Goal: Task Accomplishment & Management: Manage account settings

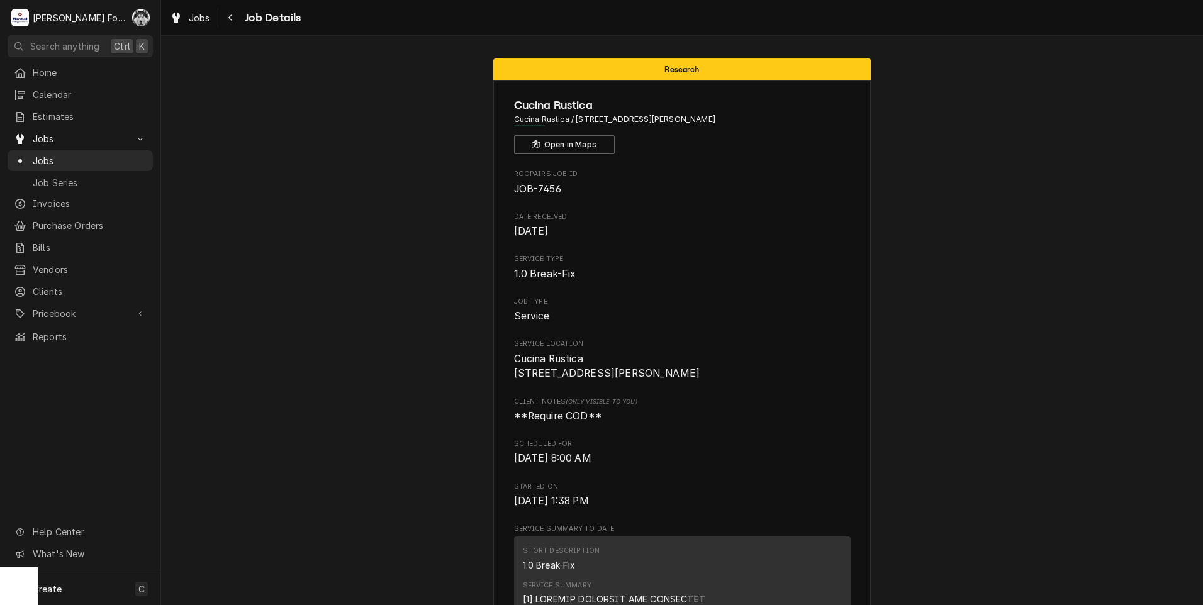
scroll to position [2031, 0]
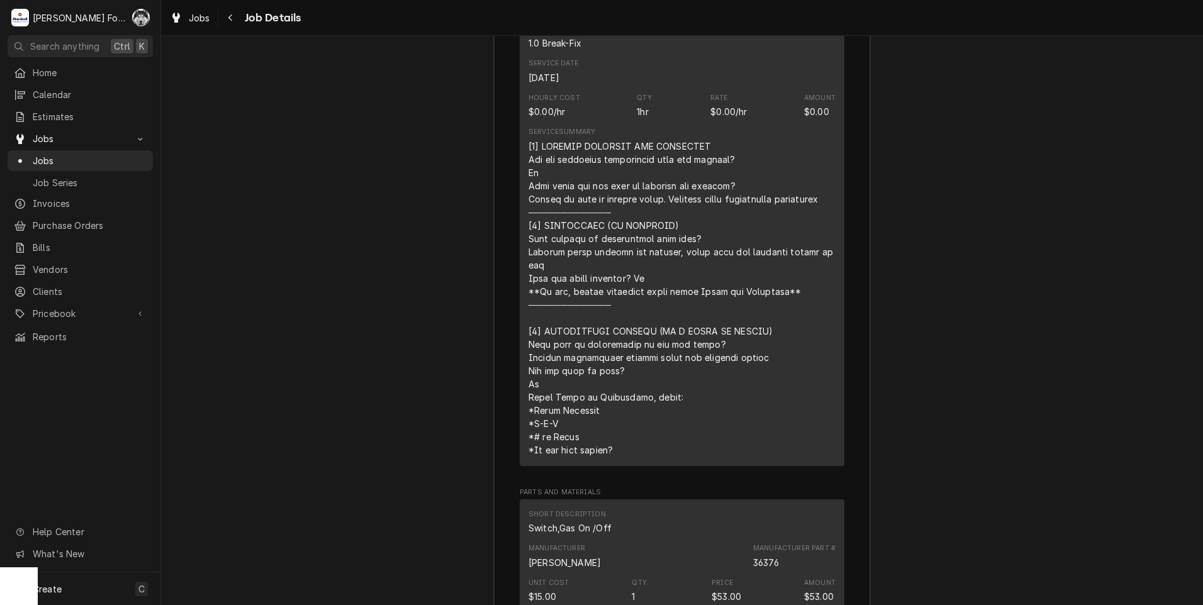
click at [436, 39] on div "Job Summary Roopairs Job ID JOB-7456 Service Type 1.0 Break-Fix Job Type Servic…" at bounding box center [682, 482] width 1042 height 1399
click at [41, 150] on link "Jobs" at bounding box center [80, 160] width 145 height 21
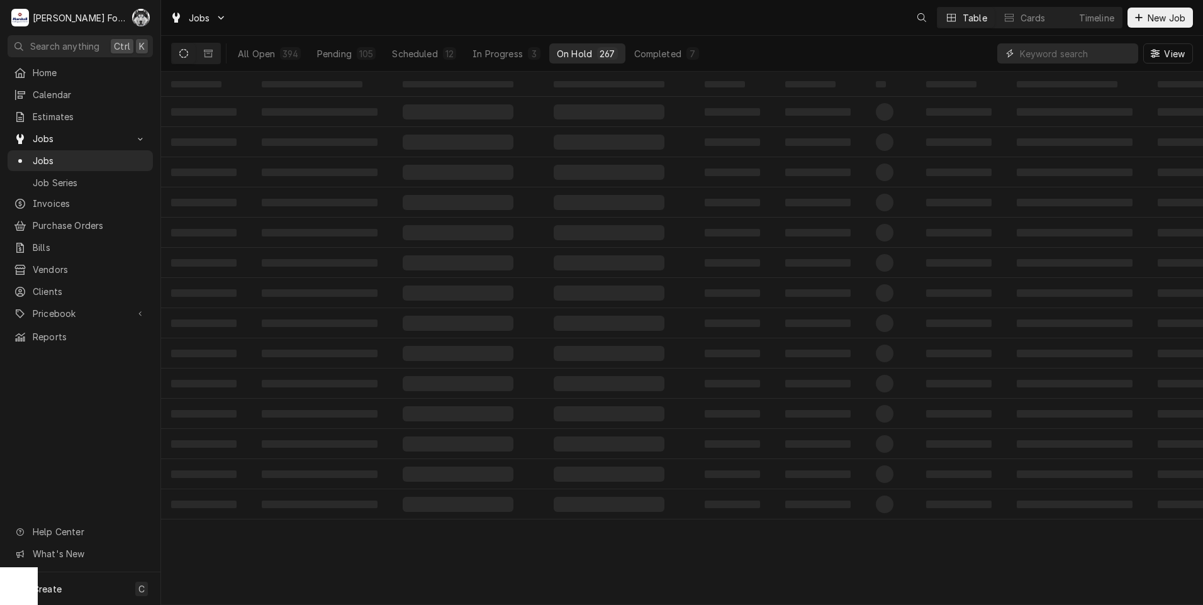
click at [1049, 57] on input "Dynamic Content Wrapper" at bounding box center [1076, 53] width 112 height 20
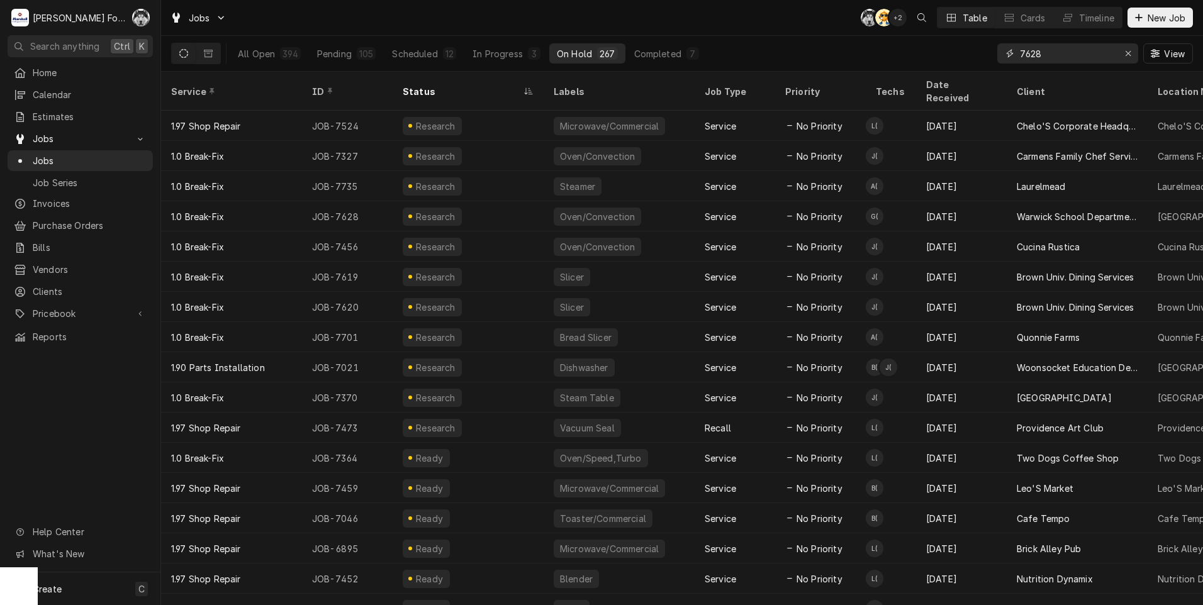
type input "7628"
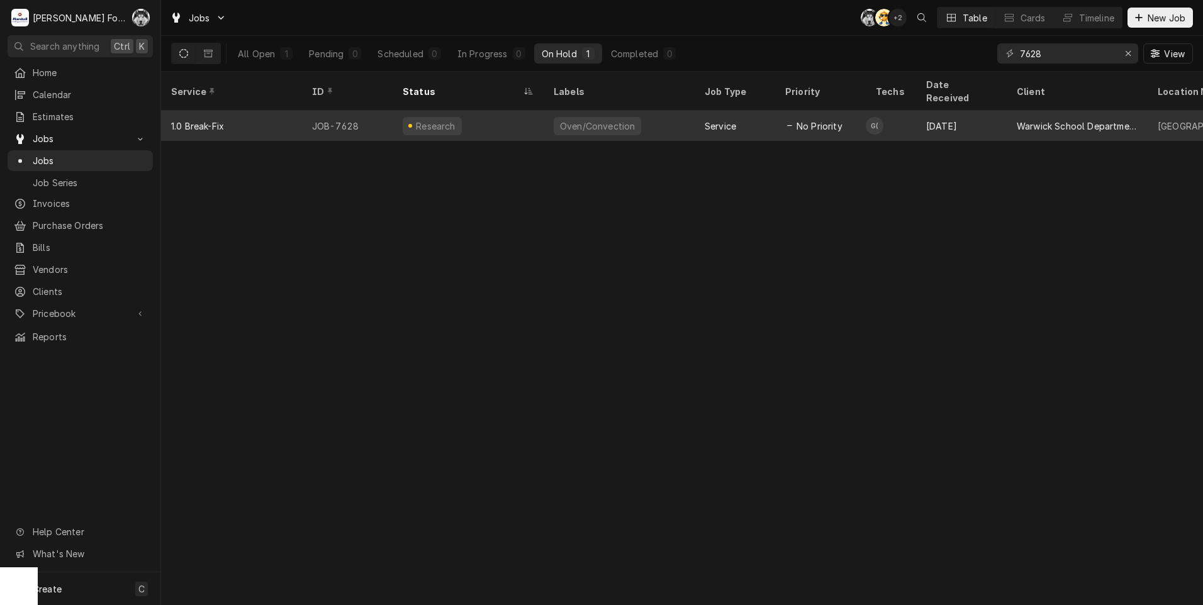
click at [502, 116] on div "Research" at bounding box center [468, 126] width 151 height 30
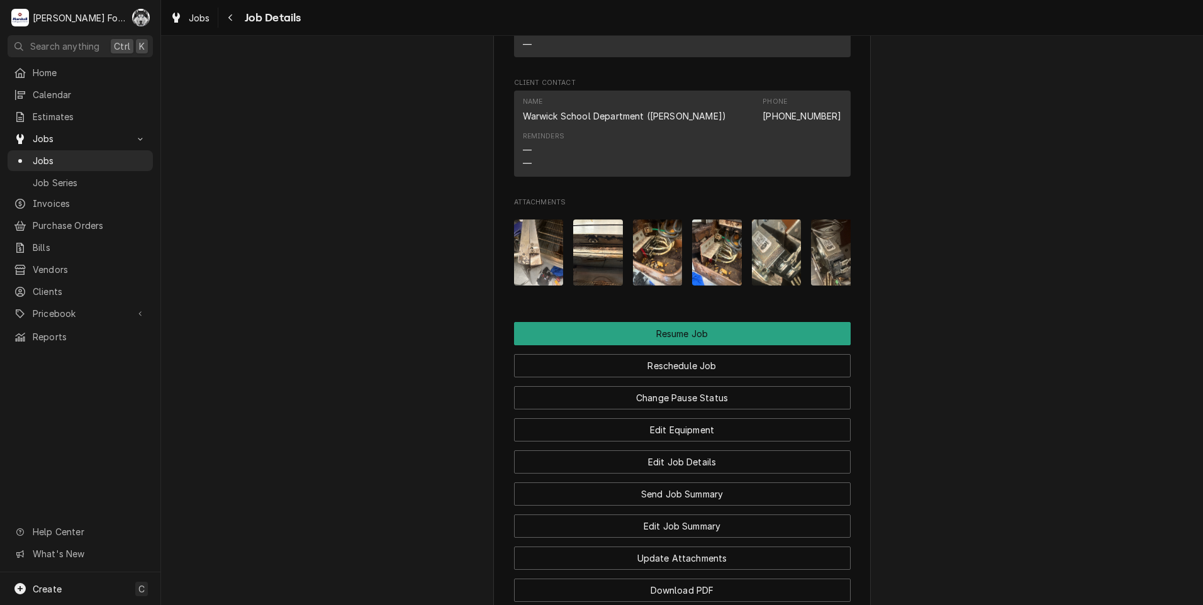
scroll to position [1544, 0]
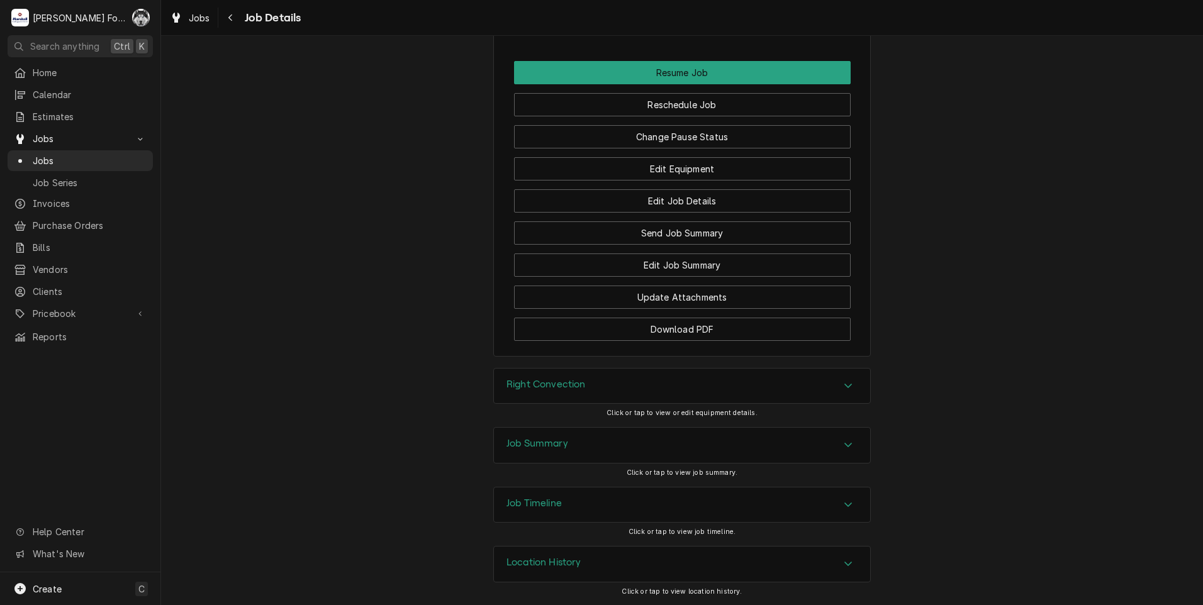
click at [598, 389] on div "Right Convection" at bounding box center [682, 386] width 376 height 35
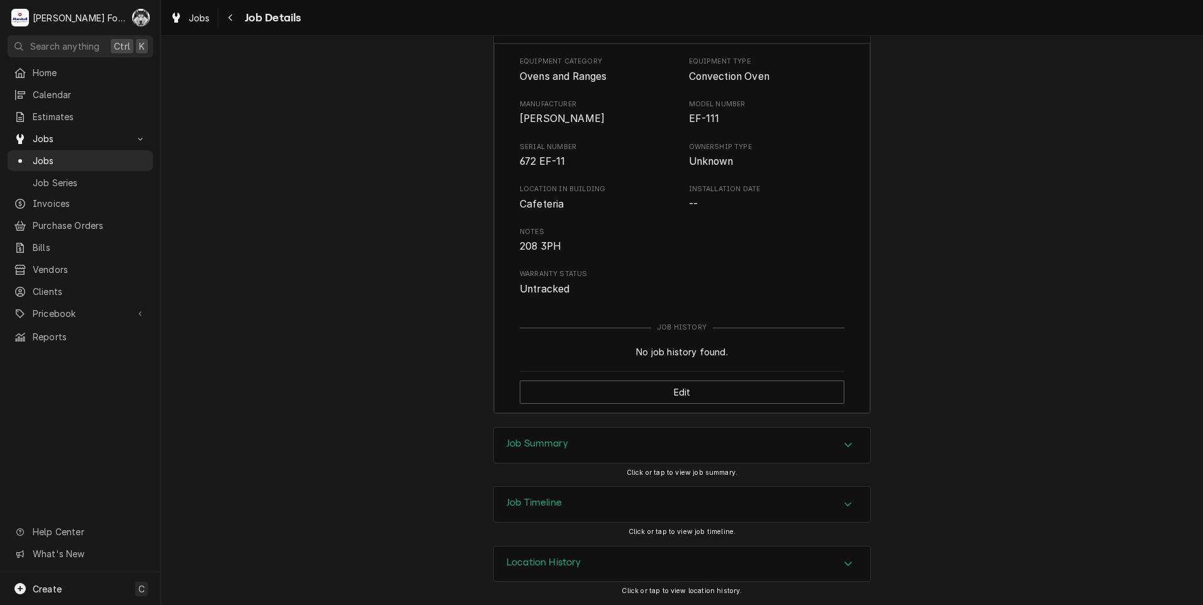
click at [569, 447] on div "Job Summary" at bounding box center [682, 445] width 376 height 35
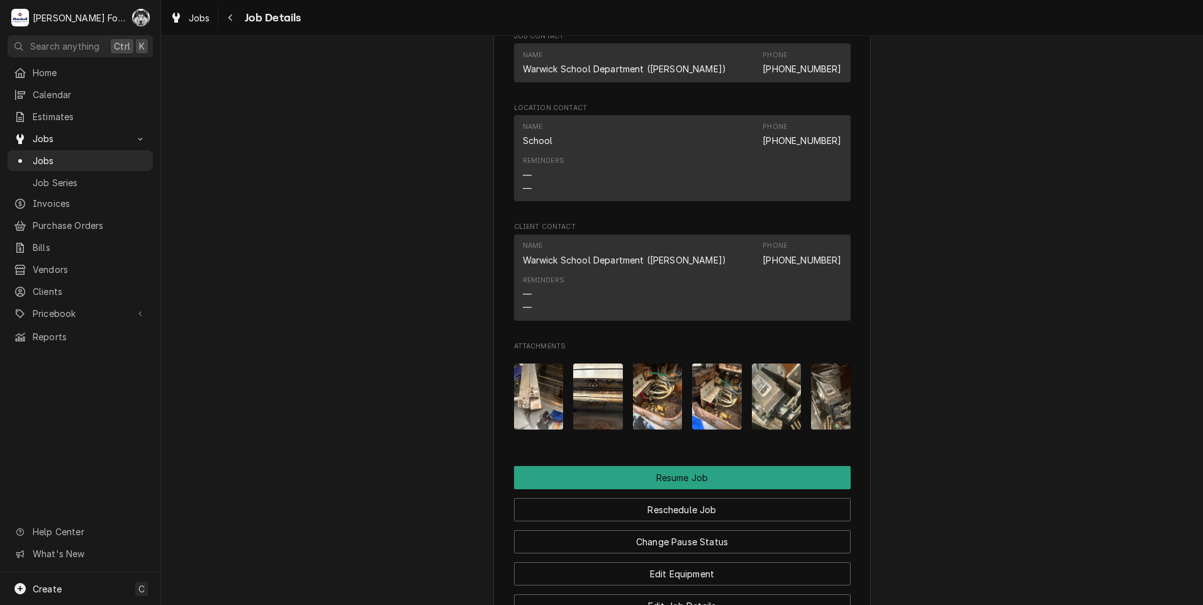
scroll to position [1009, 0]
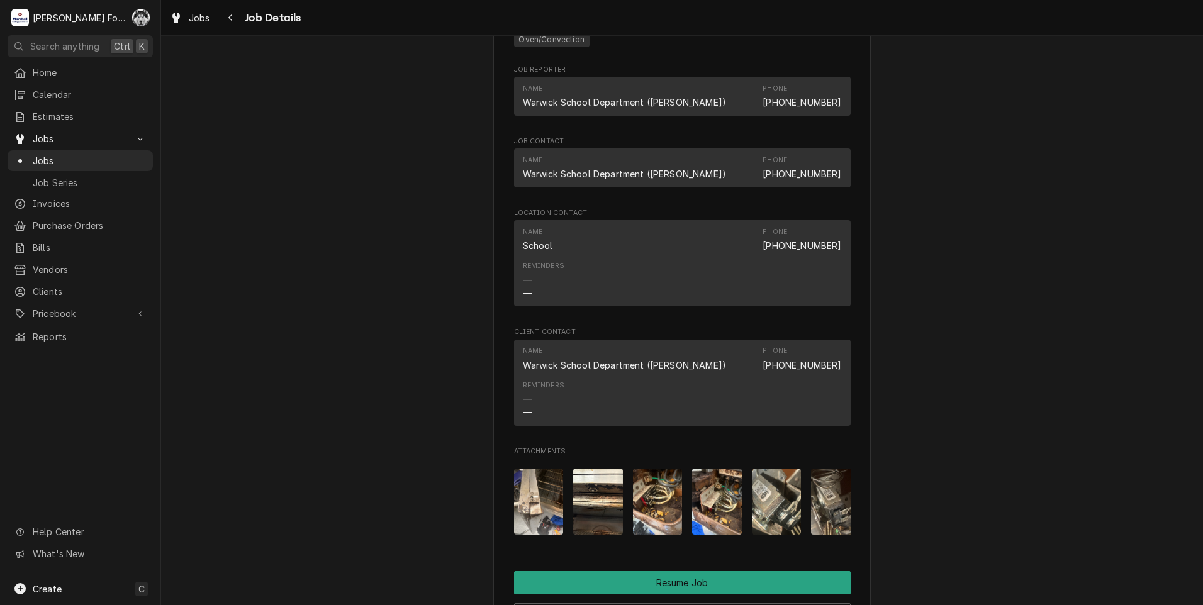
click at [522, 520] on img "Attachments" at bounding box center [539, 502] width 50 height 66
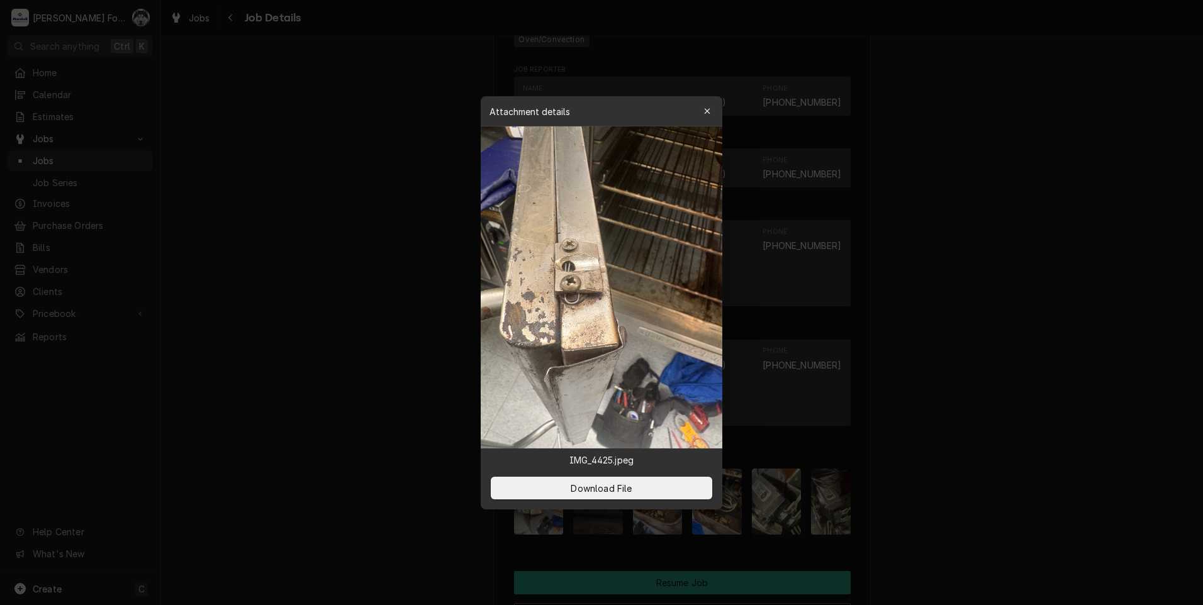
click at [900, 410] on div at bounding box center [601, 302] width 1203 height 605
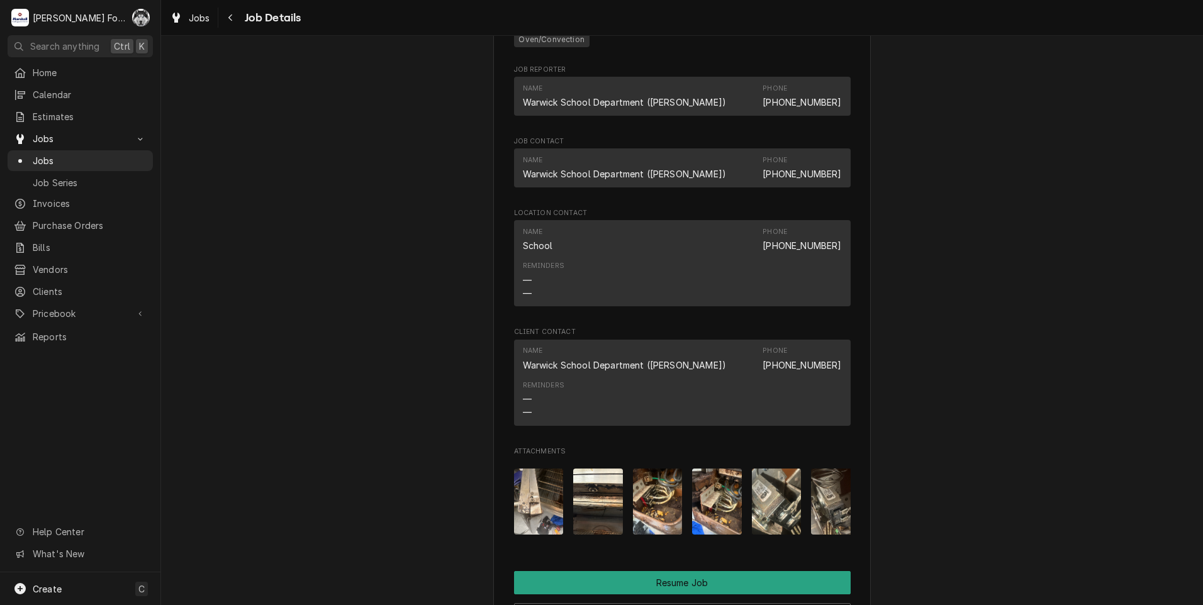
click at [597, 524] on img "Attachments" at bounding box center [598, 502] width 50 height 66
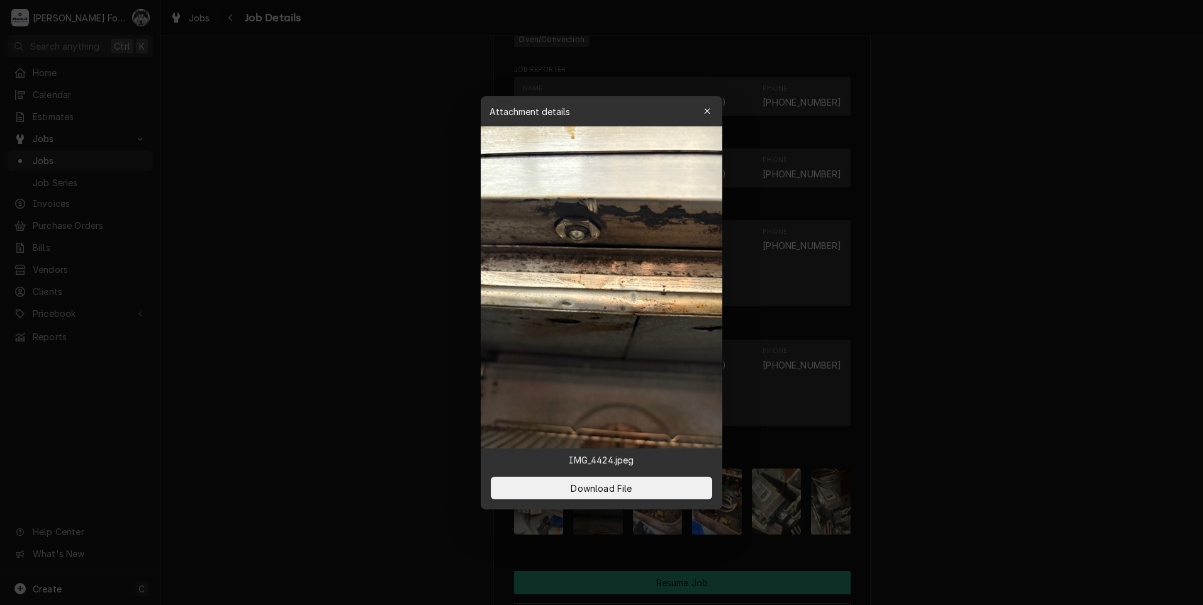
click at [963, 422] on div at bounding box center [601, 302] width 1203 height 605
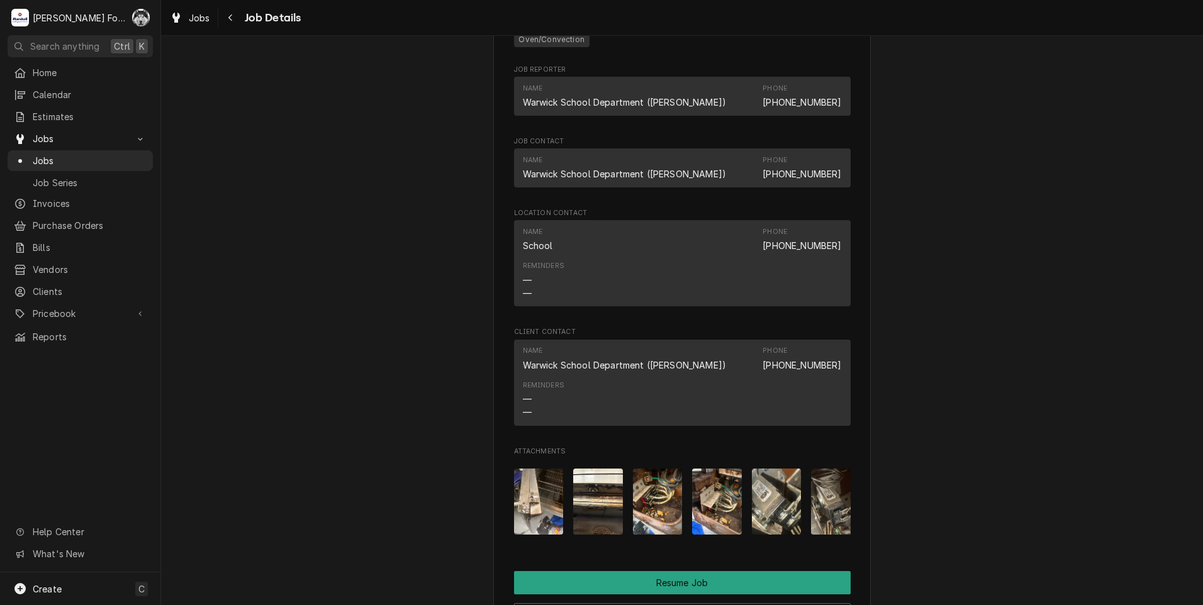
click at [655, 515] on img "Attachments" at bounding box center [658, 502] width 50 height 66
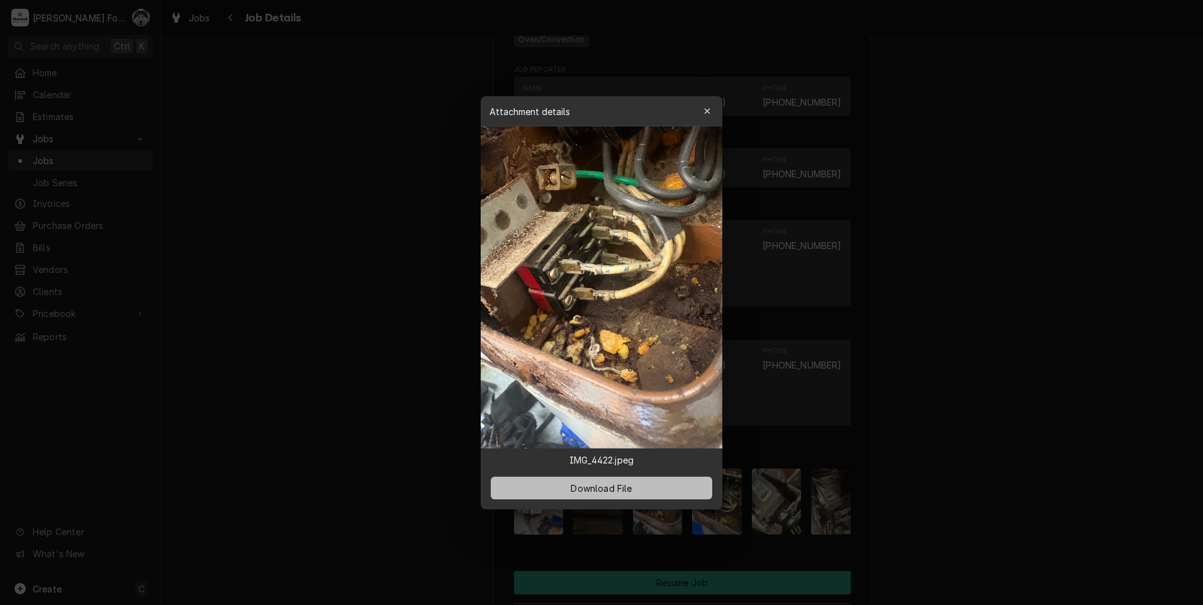
click at [615, 484] on span "Download File" at bounding box center [601, 487] width 66 height 13
click at [340, 353] on div at bounding box center [601, 302] width 1203 height 605
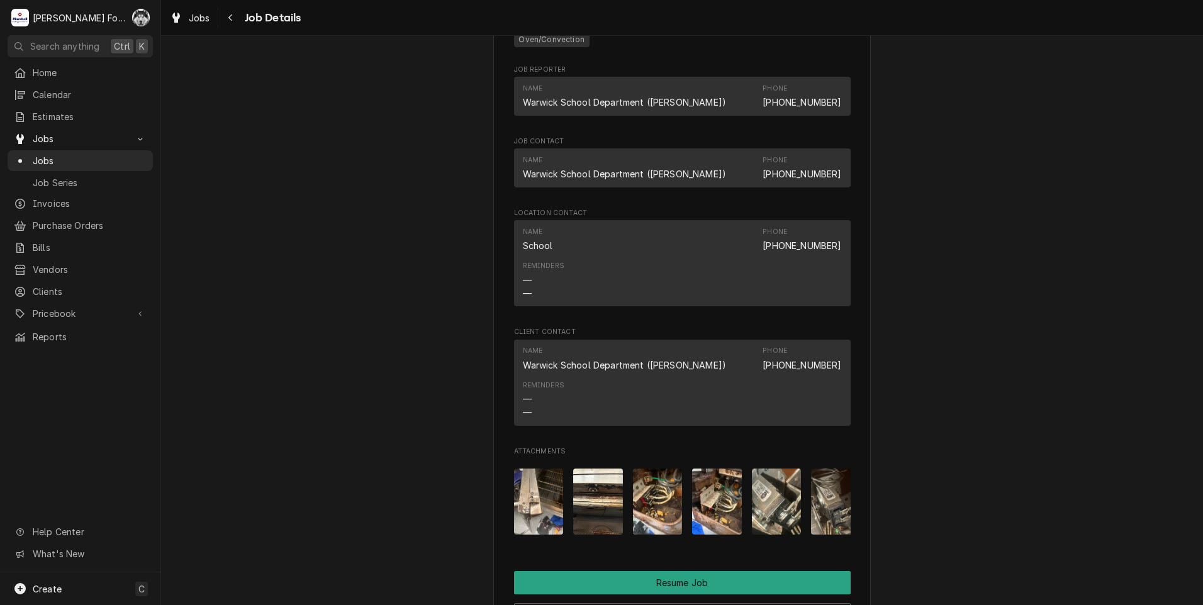
click at [764, 524] on img "Attachments" at bounding box center [777, 502] width 50 height 66
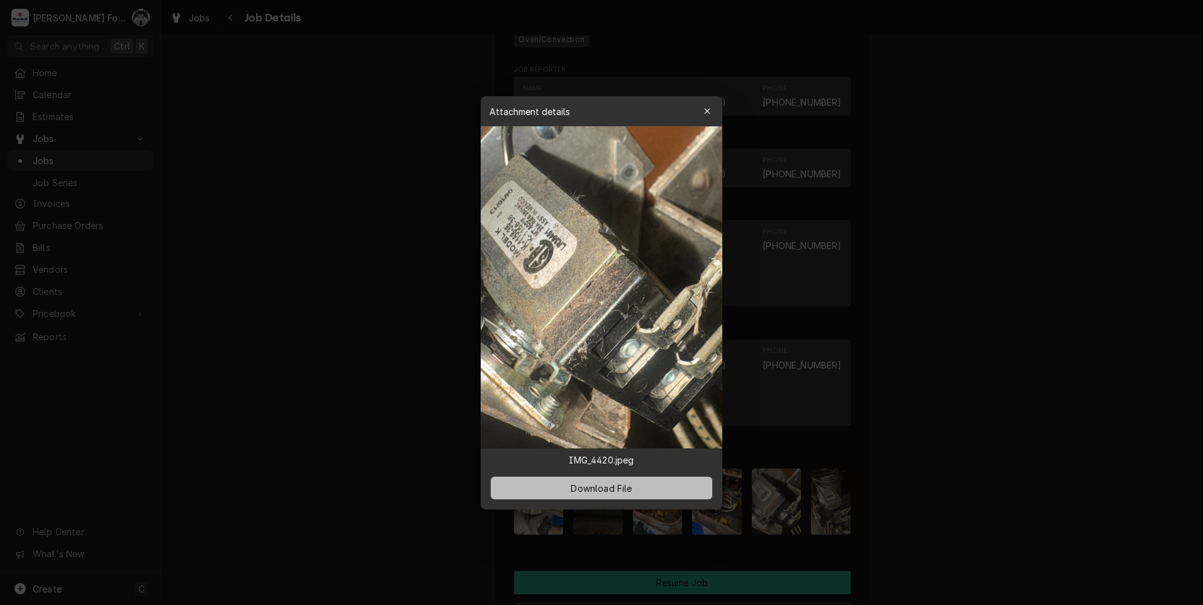
click at [619, 491] on span "Download File" at bounding box center [601, 487] width 66 height 13
click at [1046, 524] on div at bounding box center [601, 302] width 1203 height 605
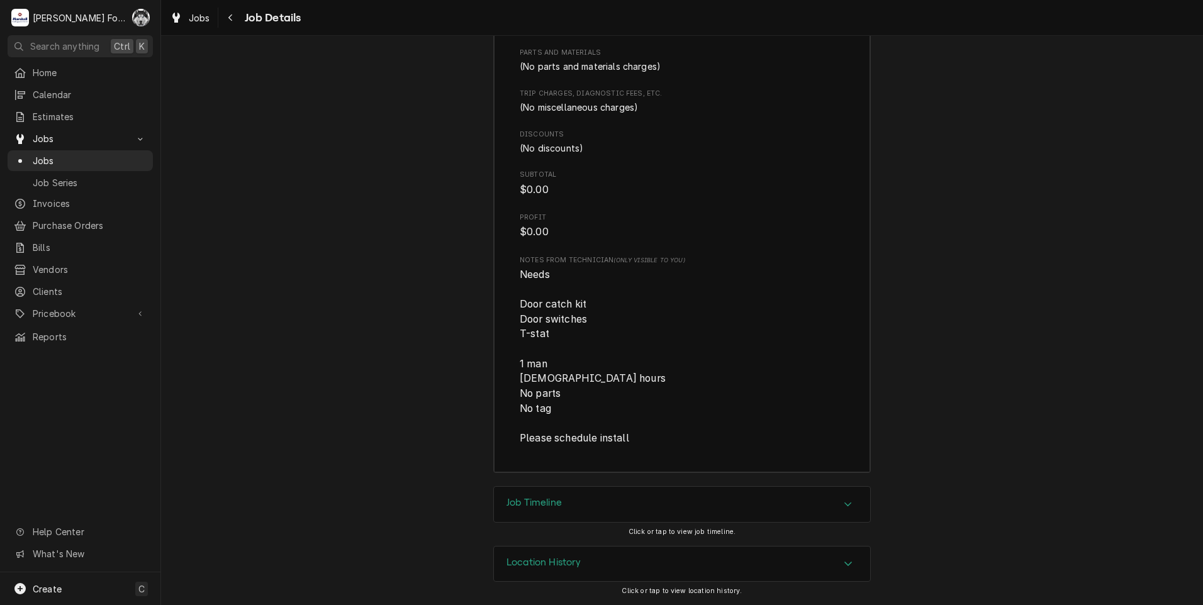
scroll to position [3002, 0]
drag, startPoint x: 380, startPoint y: 128, endPoint x: 374, endPoint y: 126, distance: 6.4
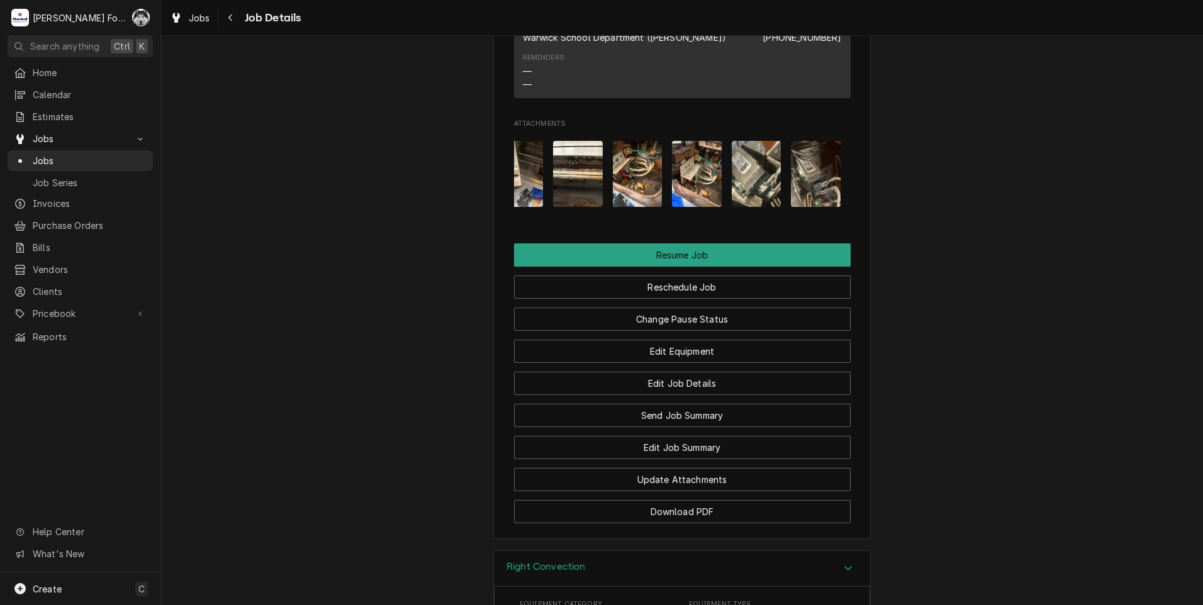
scroll to position [1324, 0]
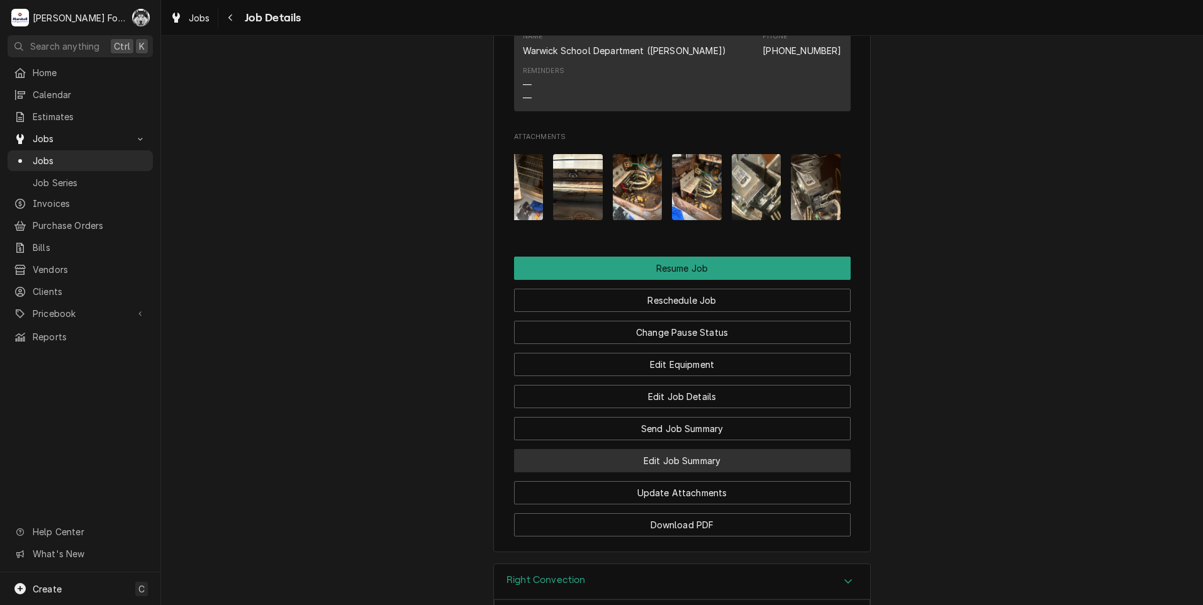
click at [672, 473] on button "Edit Job Summary" at bounding box center [682, 460] width 337 height 23
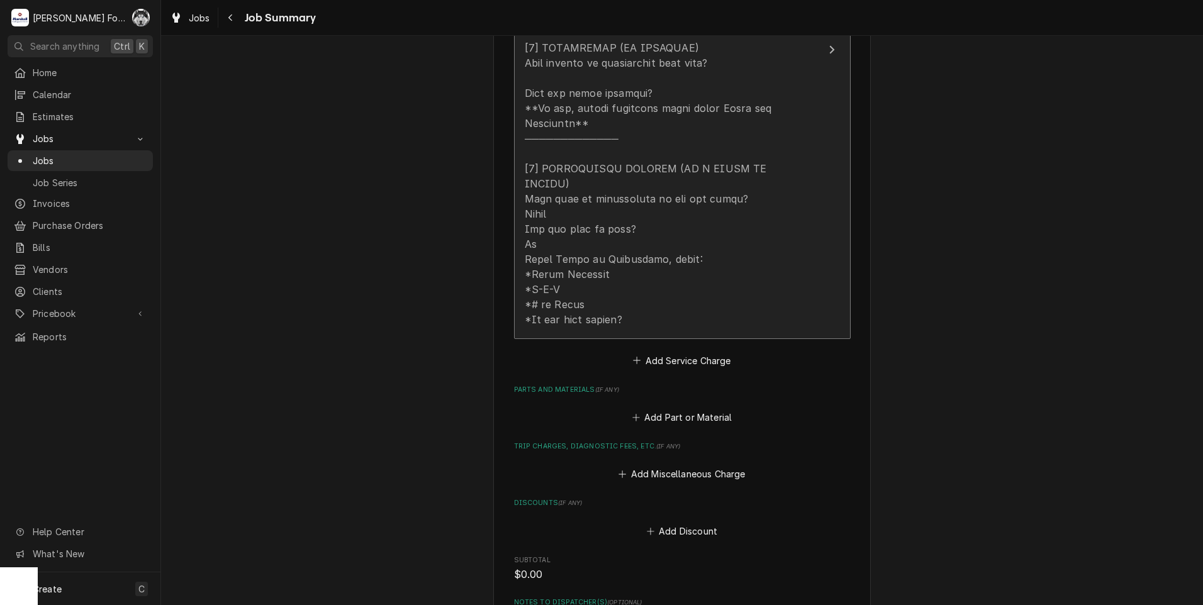
scroll to position [629, 0]
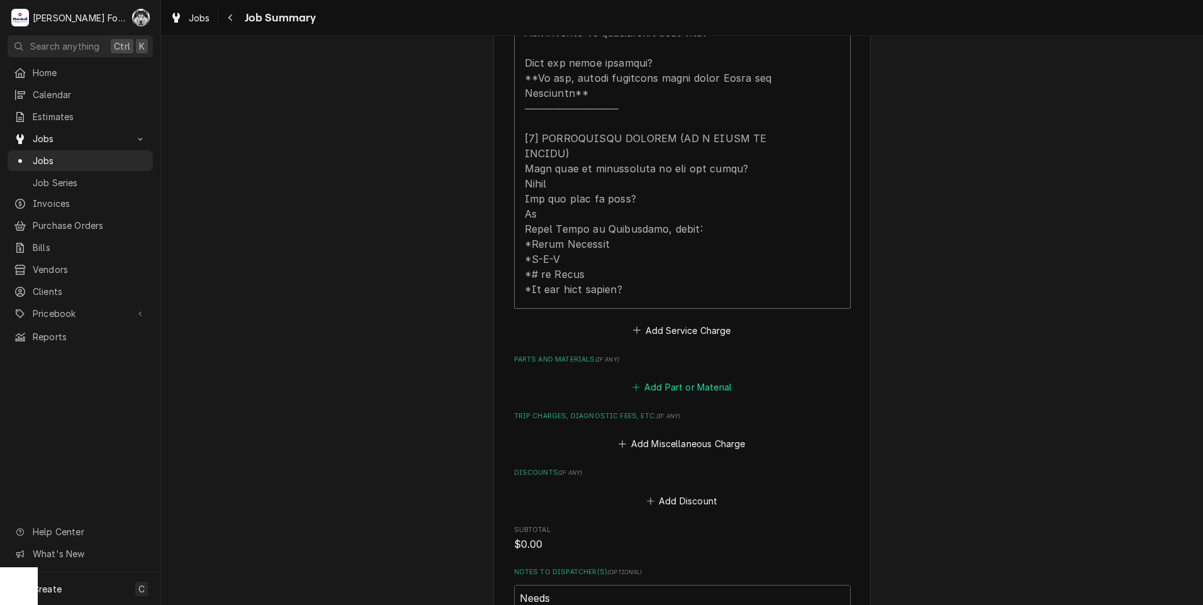
click at [673, 379] on button "Add Part or Material" at bounding box center [682, 388] width 104 height 18
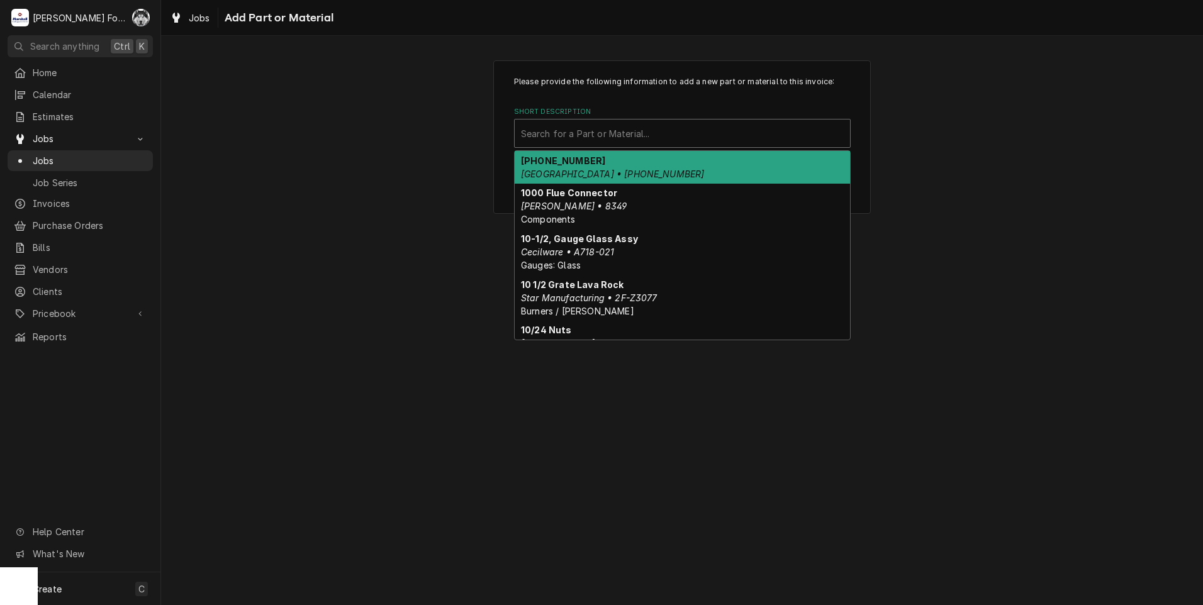
click at [586, 131] on div "Short Description" at bounding box center [682, 133] width 323 height 23
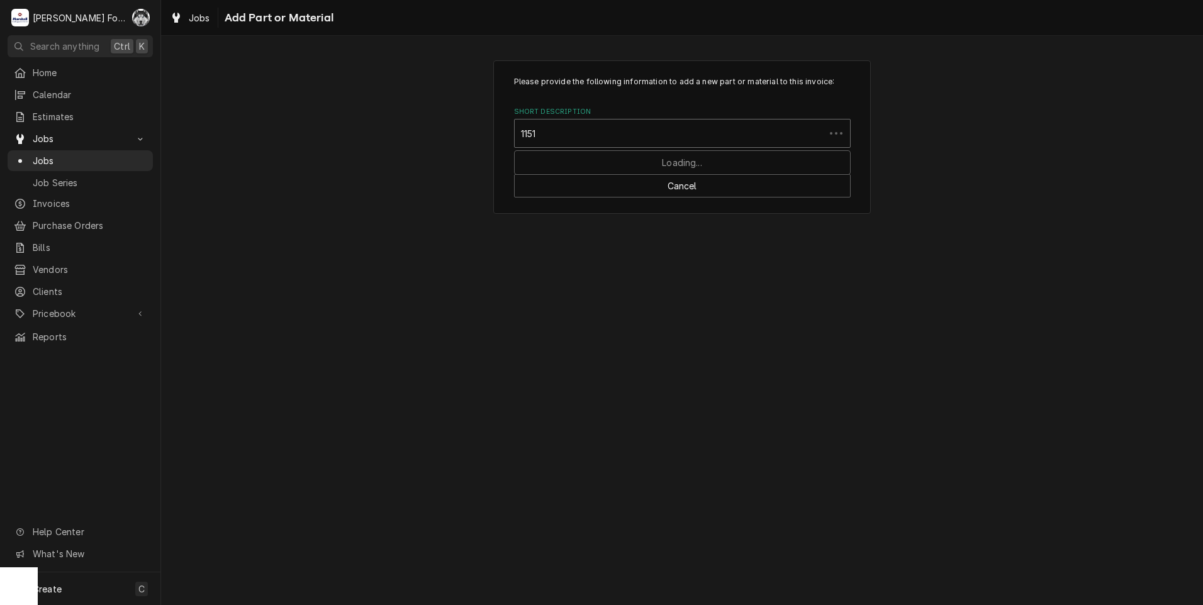
type input "11513"
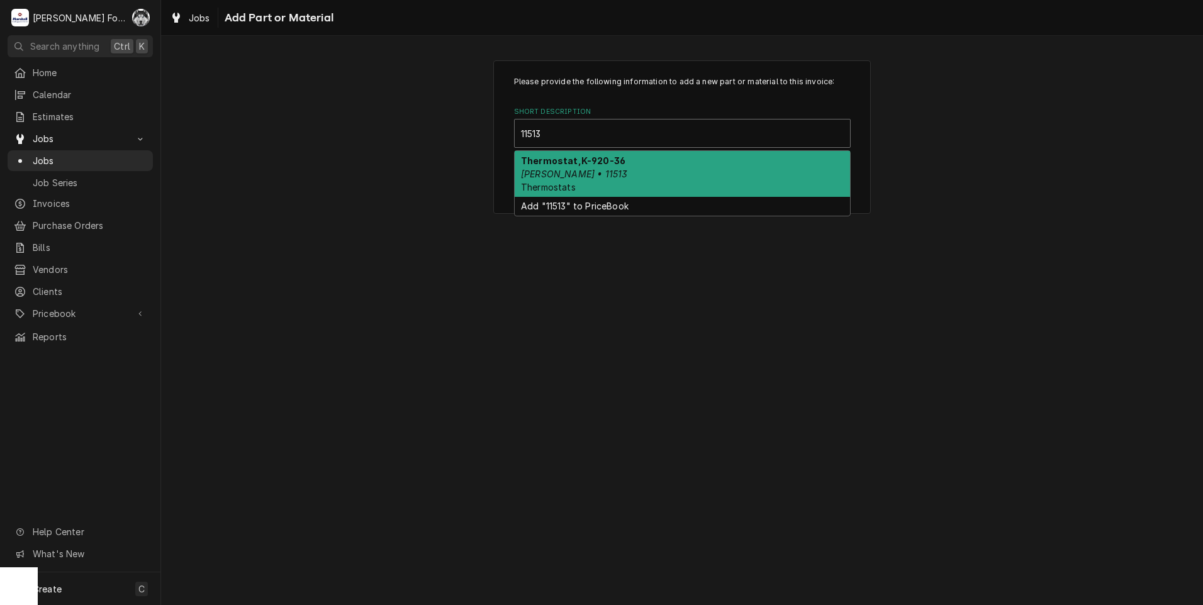
click at [605, 167] on div "Thermostat,K-920-36 Blodgett • 11513 Thermostats" at bounding box center [682, 174] width 335 height 46
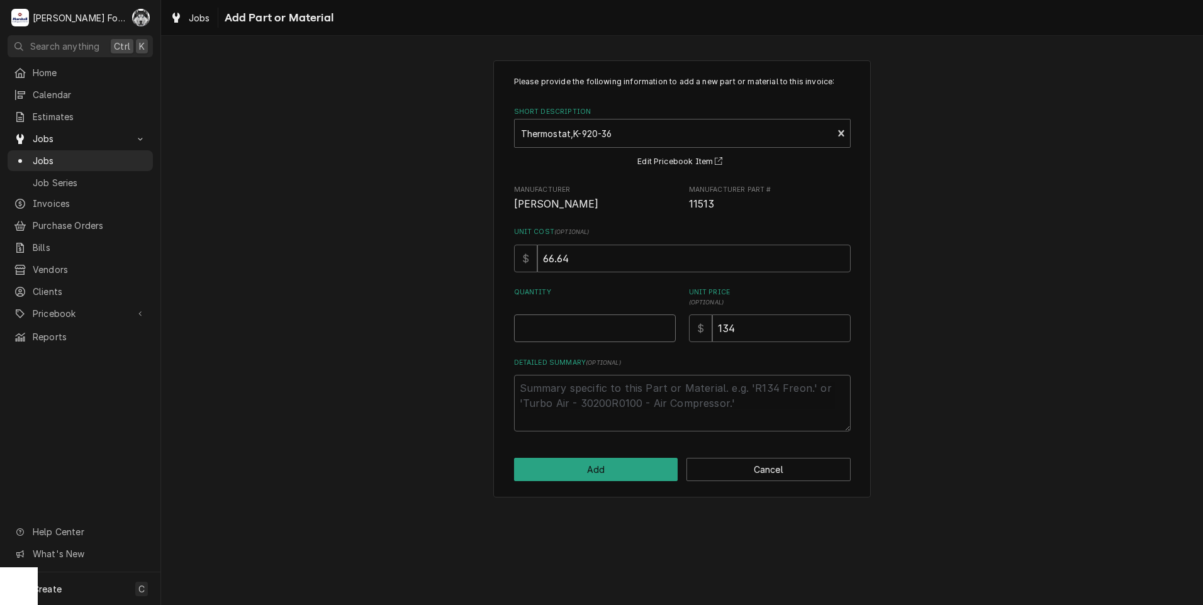
type textarea "x"
type input "0.5"
click at [666, 323] on input "0.5" at bounding box center [595, 329] width 162 height 28
type textarea "x"
type input "1"
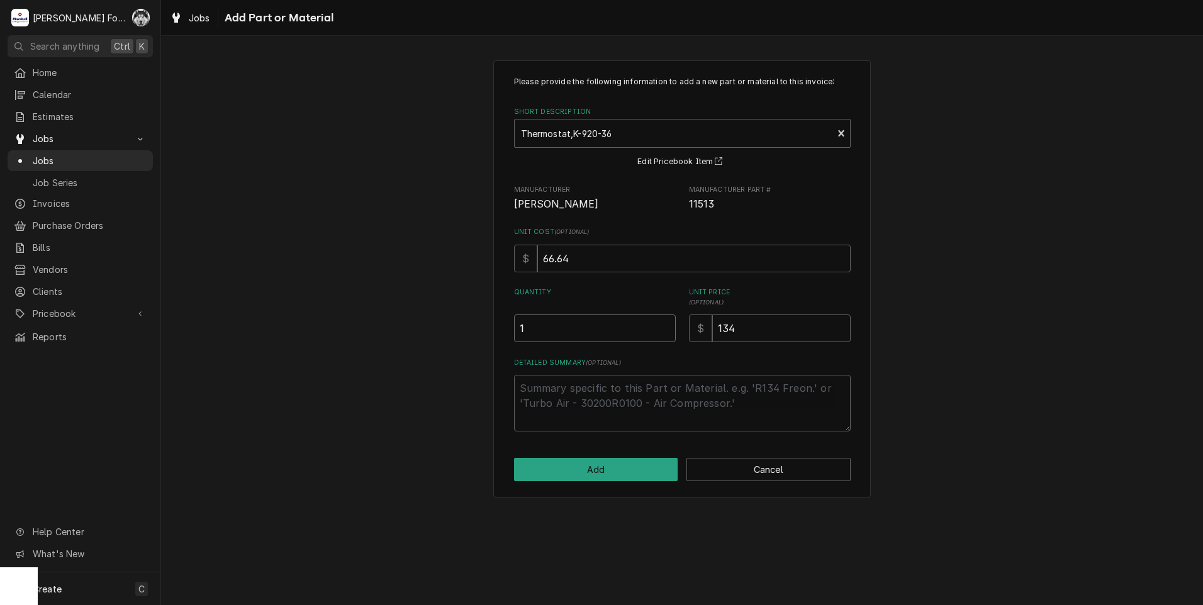
click at [666, 323] on input "1" at bounding box center [595, 329] width 162 height 28
drag, startPoint x: 765, startPoint y: 325, endPoint x: 623, endPoint y: 349, distance: 143.6
click at [624, 349] on div "Please provide the following information to add a new part or material to this …" at bounding box center [682, 254] width 337 height 356
type textarea "x"
type input "2"
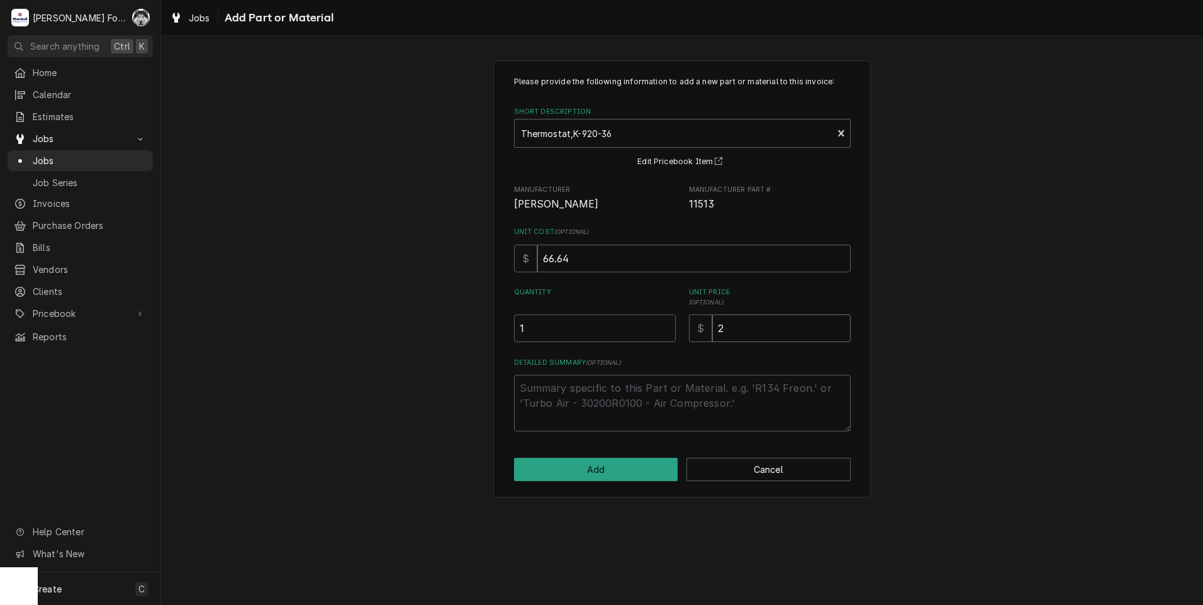
type textarea "x"
type input "25"
type textarea "x"
type input "254"
click at [590, 475] on button "Add" at bounding box center [596, 469] width 164 height 23
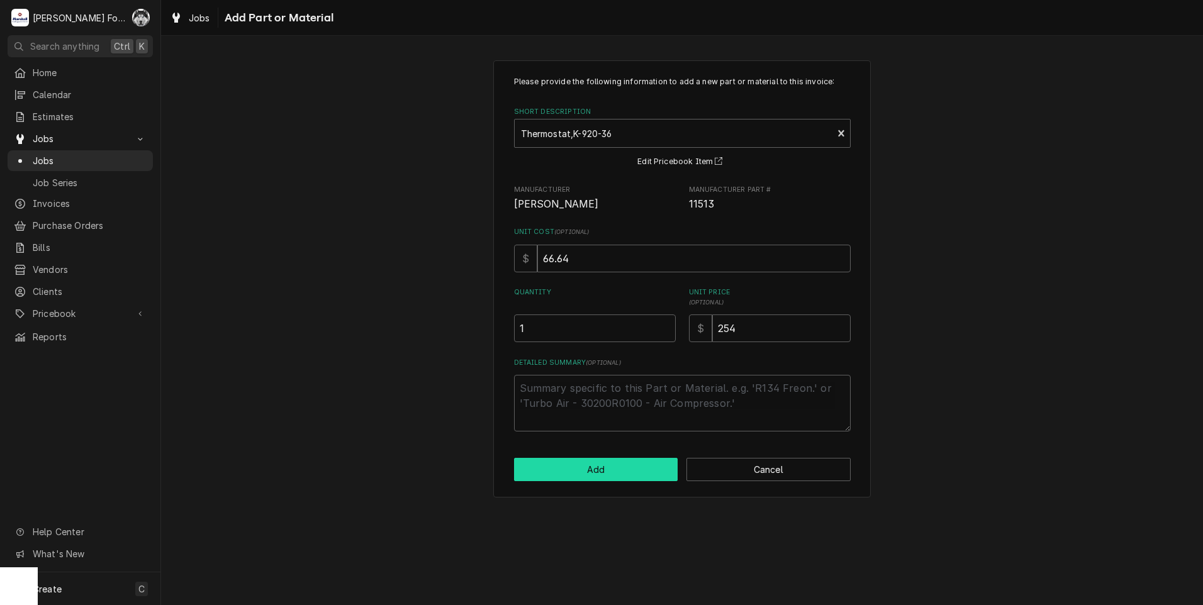
type textarea "x"
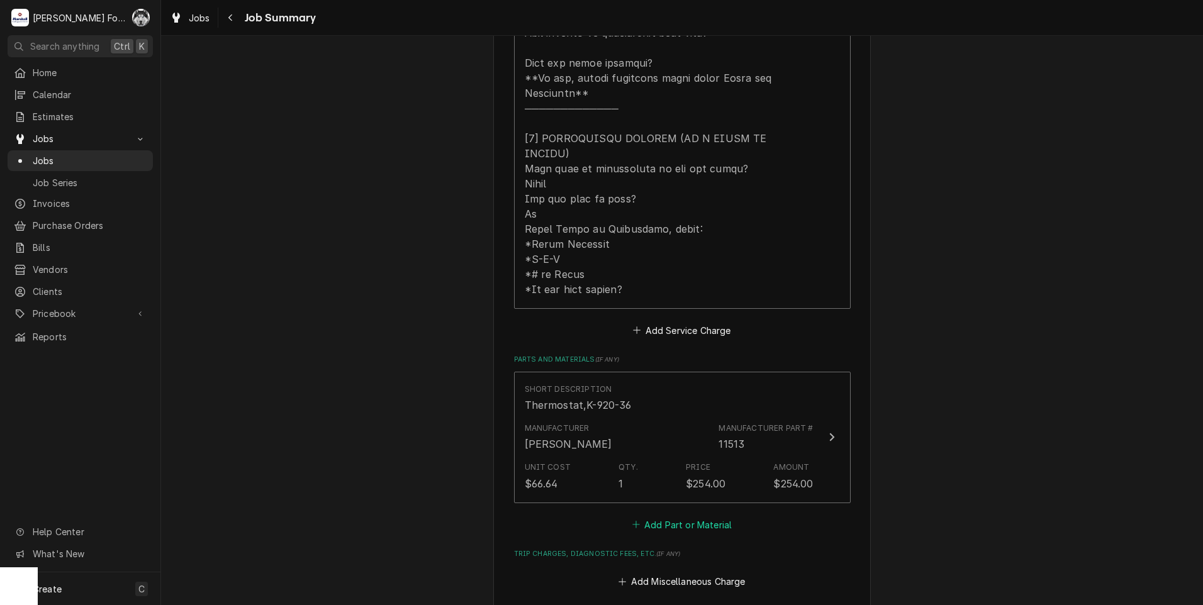
click at [678, 516] on button "Add Part or Material" at bounding box center [682, 525] width 104 height 18
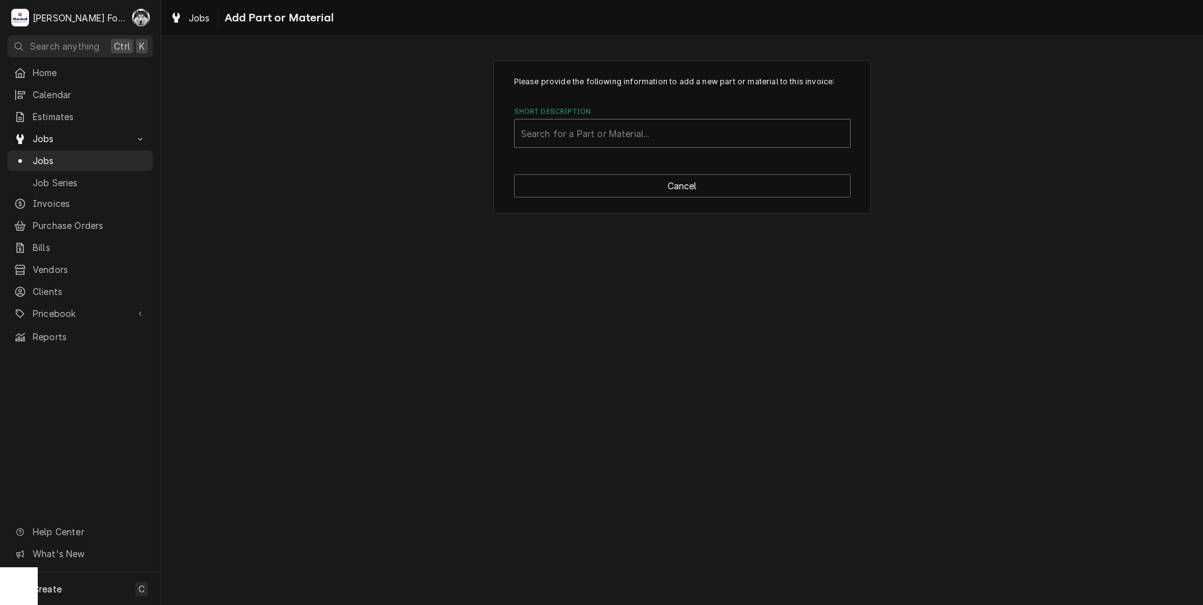
click at [604, 138] on div "Short Description" at bounding box center [682, 133] width 323 height 23
type input "8583"
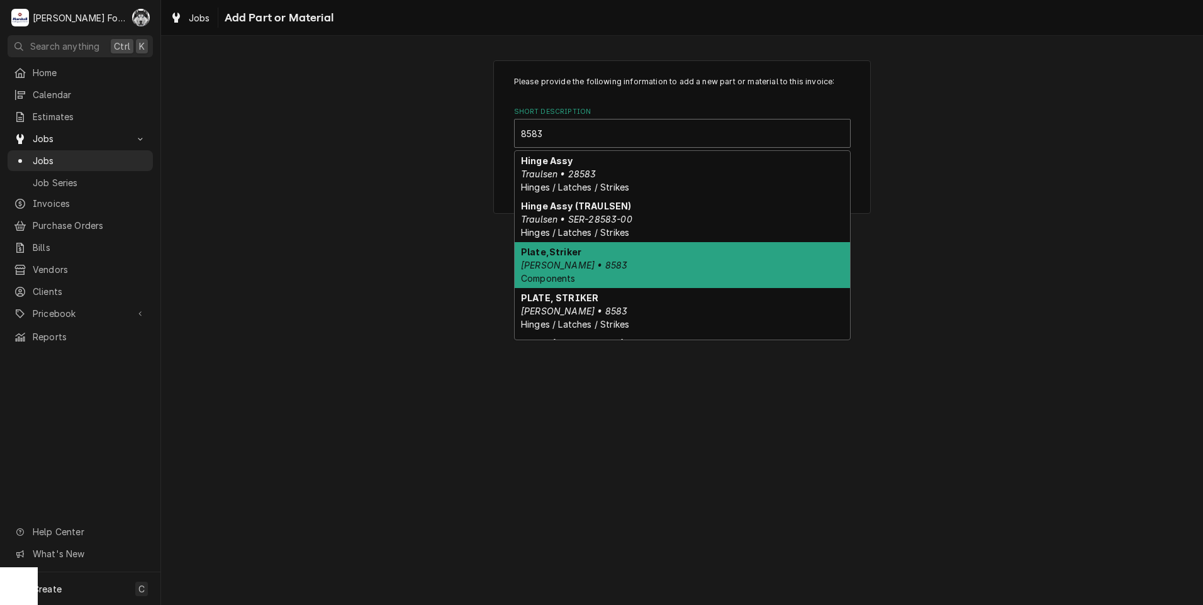
click at [625, 268] on div "Plate,Striker Blodgett • 8583 Components" at bounding box center [682, 265] width 335 height 46
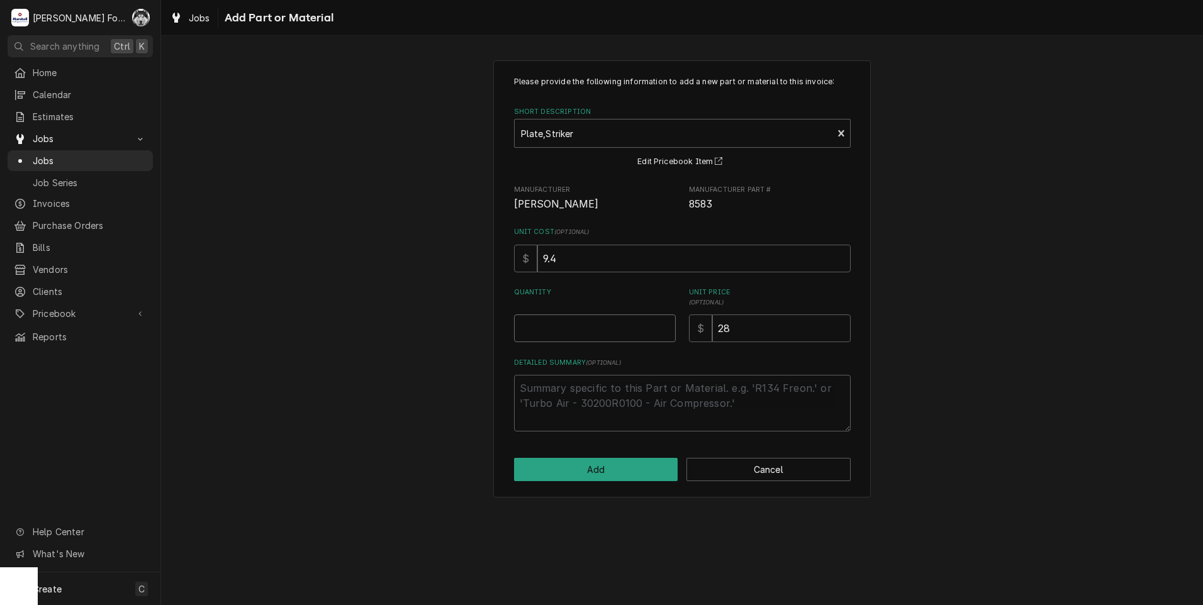
type textarea "x"
type input "0.5"
click at [664, 324] on input "0.5" at bounding box center [595, 329] width 162 height 28
type textarea "x"
type input "1"
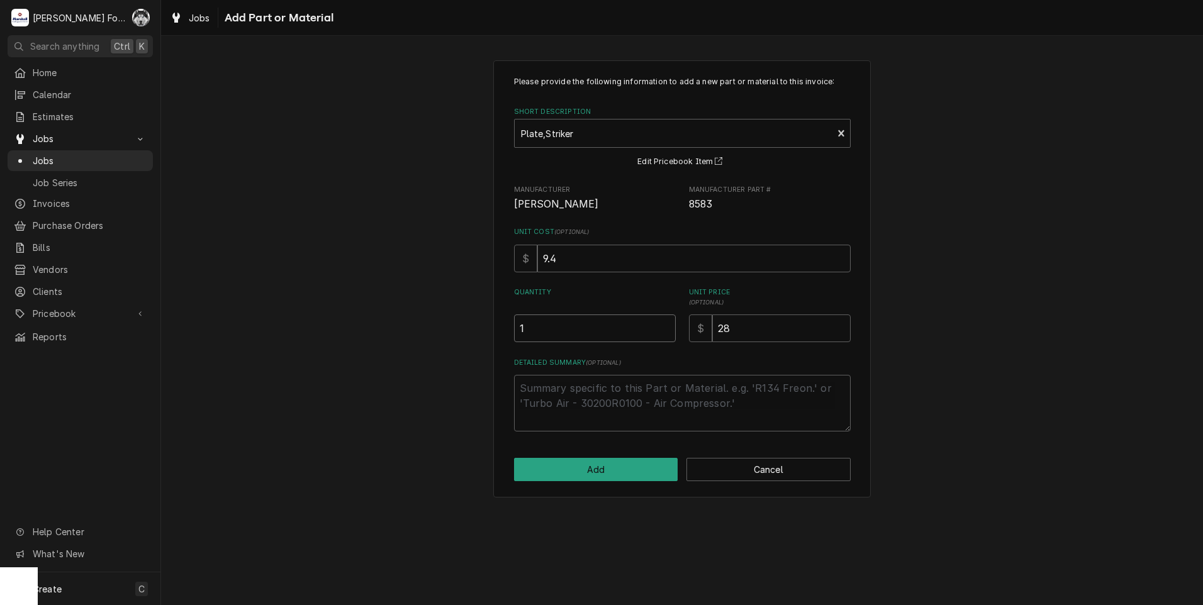
click at [664, 323] on input "1" at bounding box center [595, 329] width 162 height 28
click at [612, 471] on button "Add" at bounding box center [596, 469] width 164 height 23
type textarea "x"
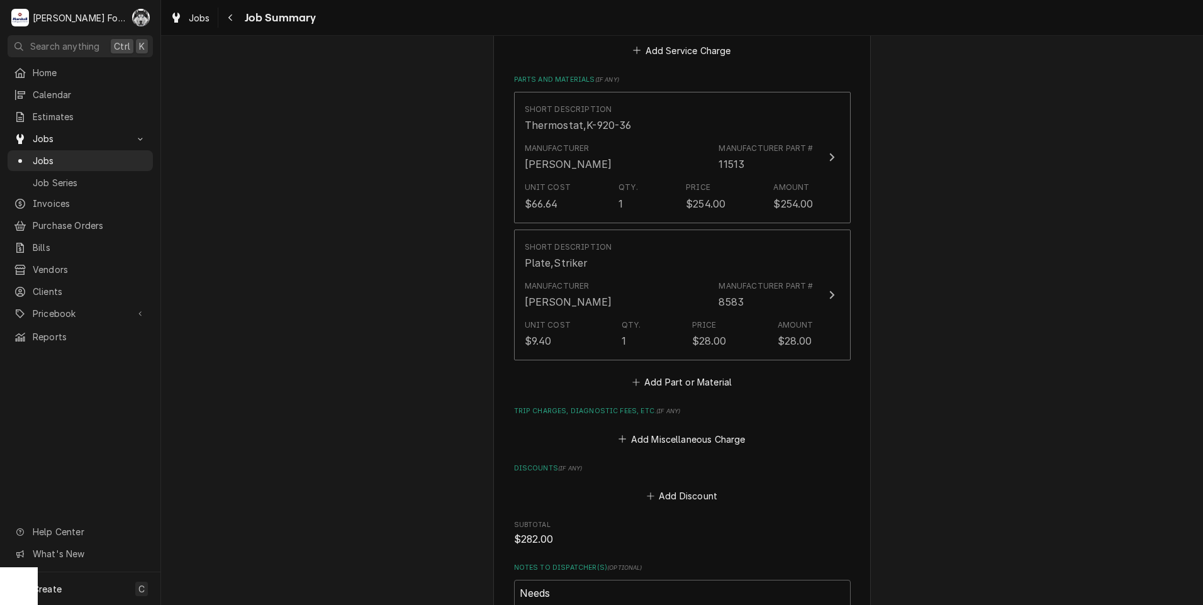
scroll to position [944, 0]
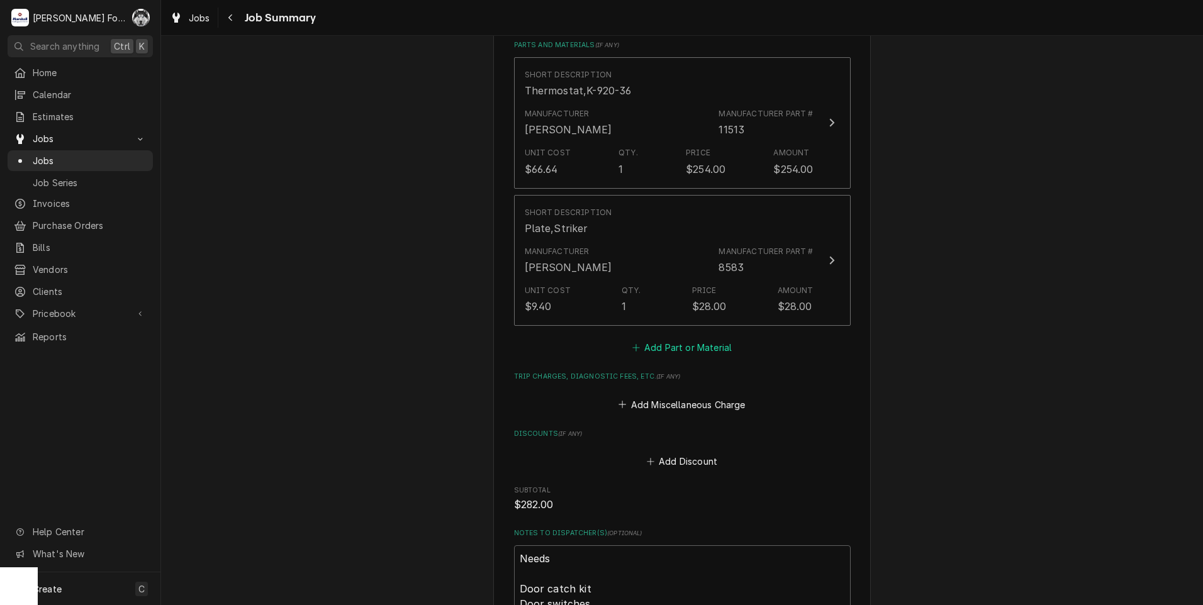
click at [686, 339] on button "Add Part or Material" at bounding box center [682, 348] width 104 height 18
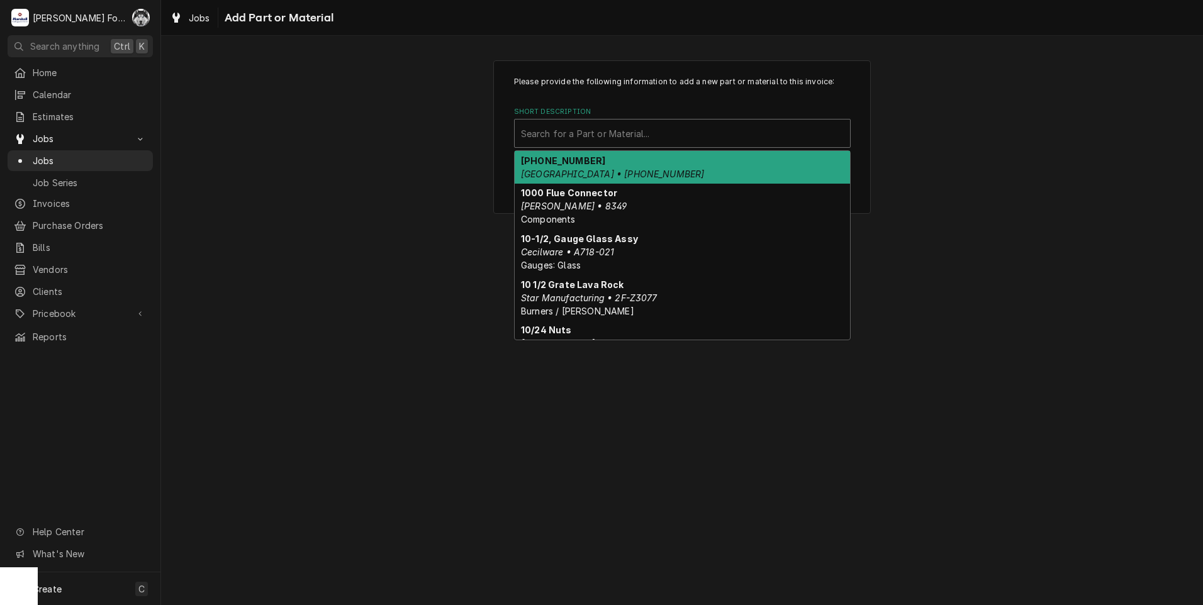
click at [673, 140] on div "Short Description" at bounding box center [682, 133] width 323 height 23
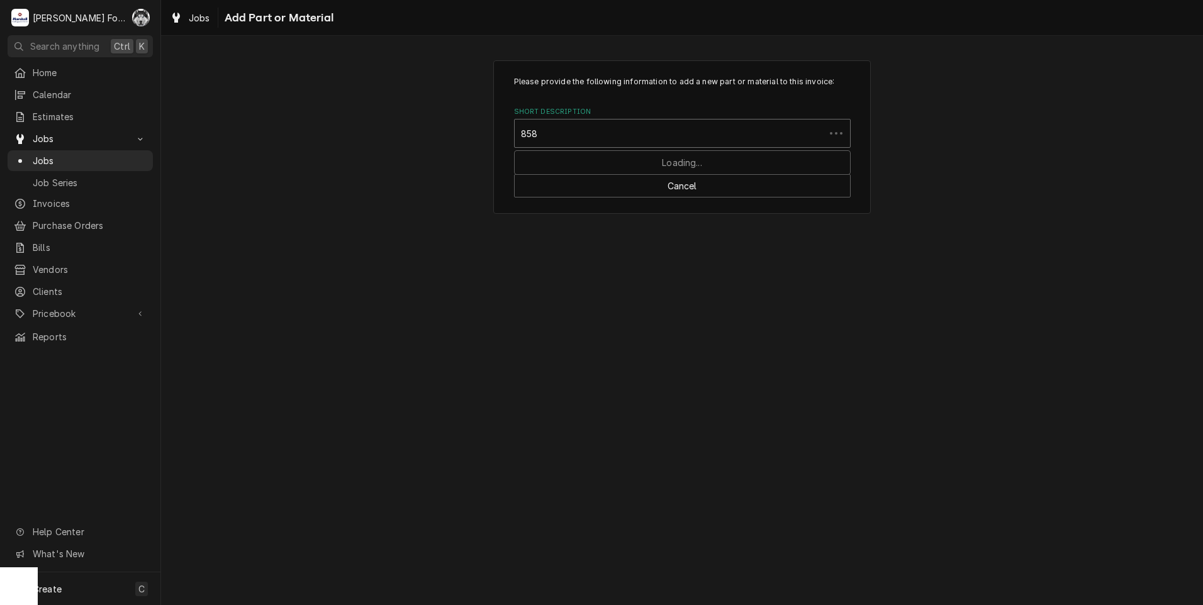
type input "8584"
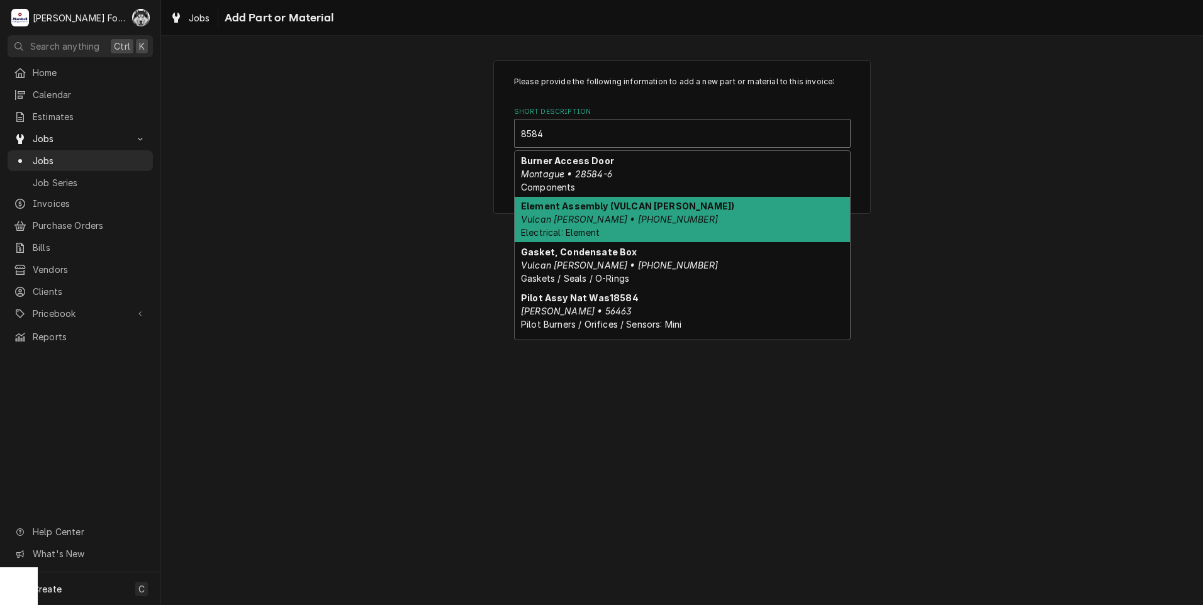
scroll to position [105, 0]
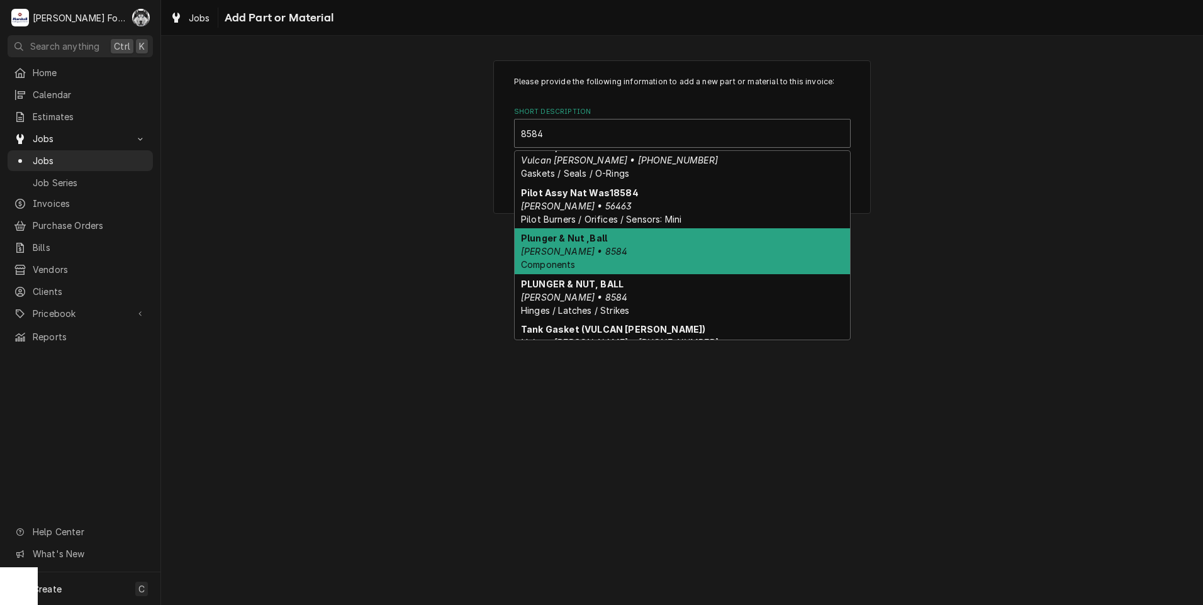
click at [600, 249] on div "Plunger & Nut ,Ball Blodgett • 8584 Components" at bounding box center [682, 251] width 335 height 46
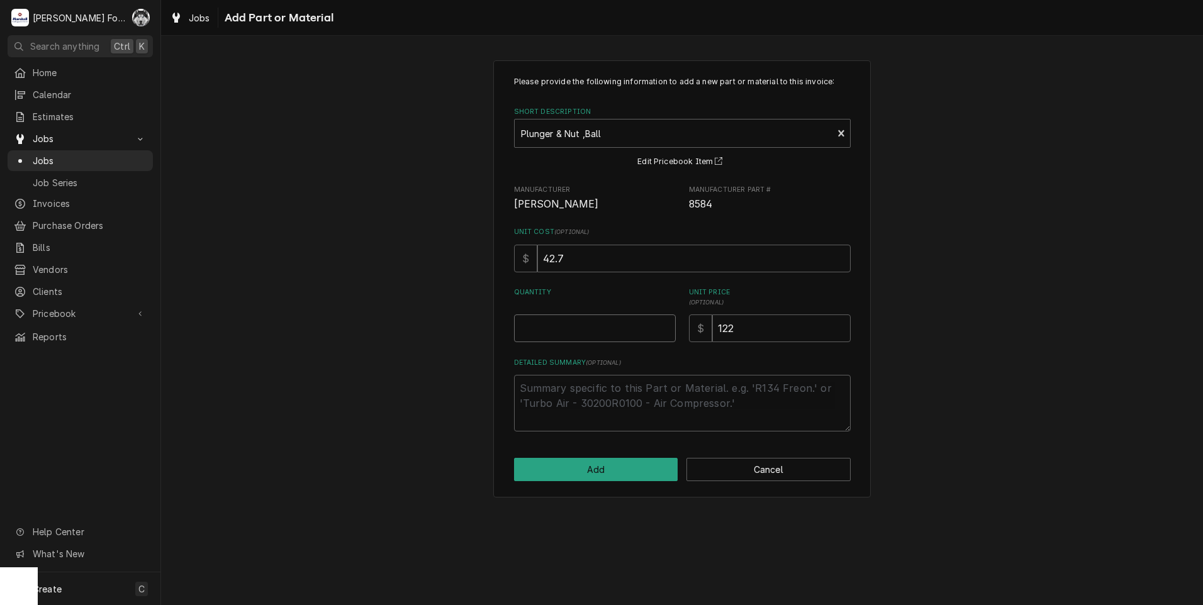
type textarea "x"
type input "0.5"
click at [666, 325] on input "0.5" at bounding box center [595, 329] width 162 height 28
type textarea "x"
type input "1"
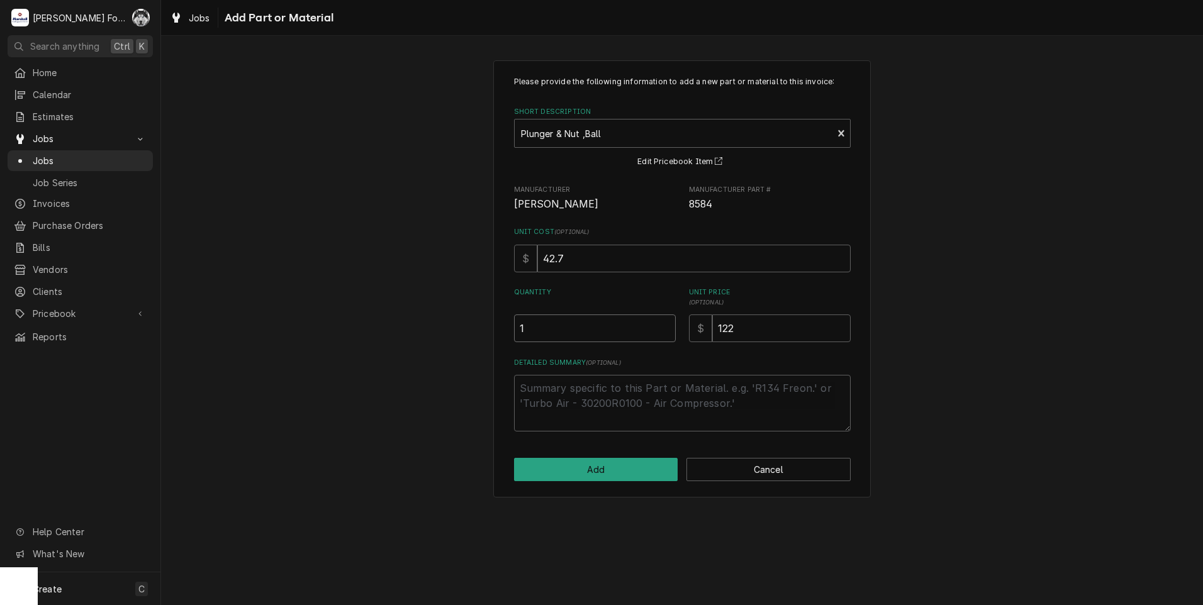
click at [666, 325] on input "1" at bounding box center [595, 329] width 162 height 28
click at [615, 473] on button "Add" at bounding box center [596, 469] width 164 height 23
type textarea "x"
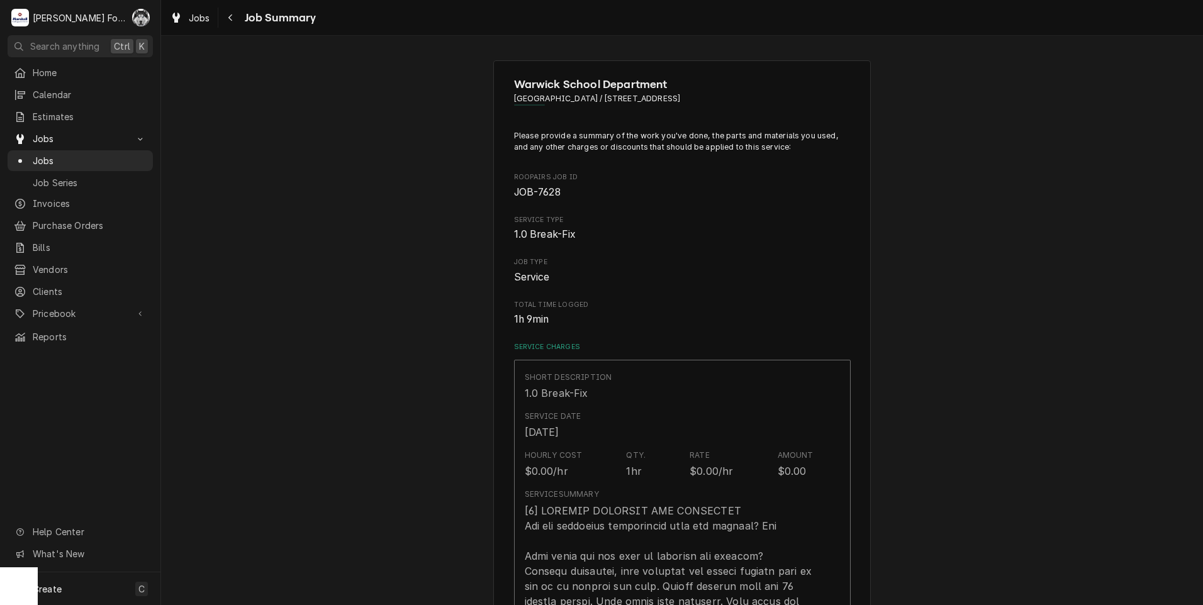
scroll to position [944, 0]
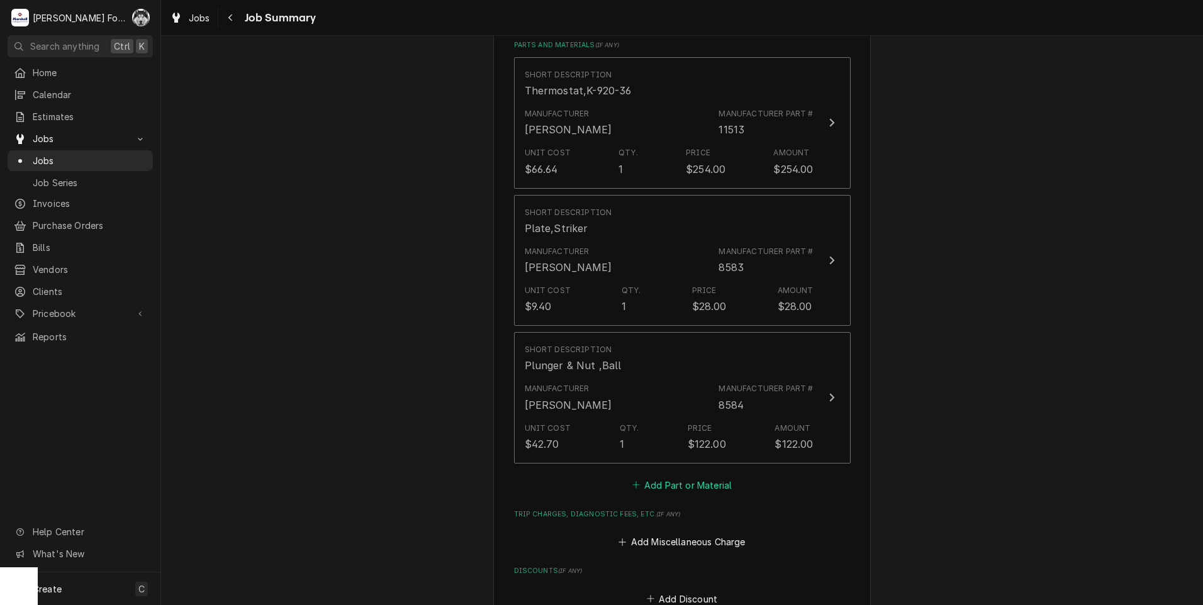
click at [657, 476] on button "Add Part or Material" at bounding box center [682, 485] width 104 height 18
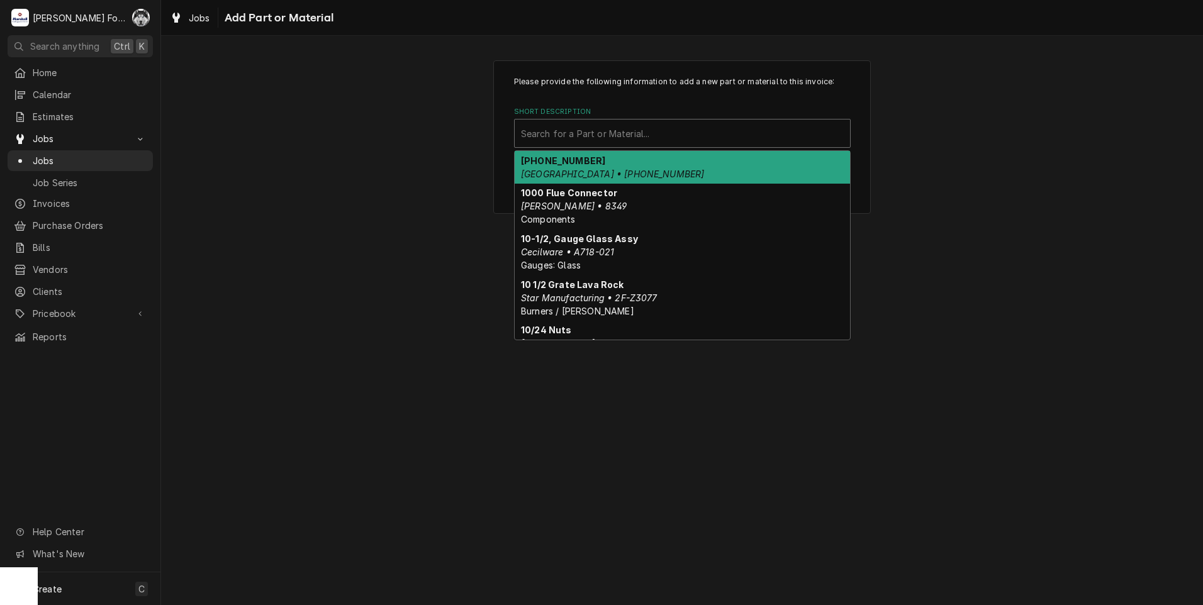
click at [605, 143] on div "Short Description" at bounding box center [682, 133] width 323 height 23
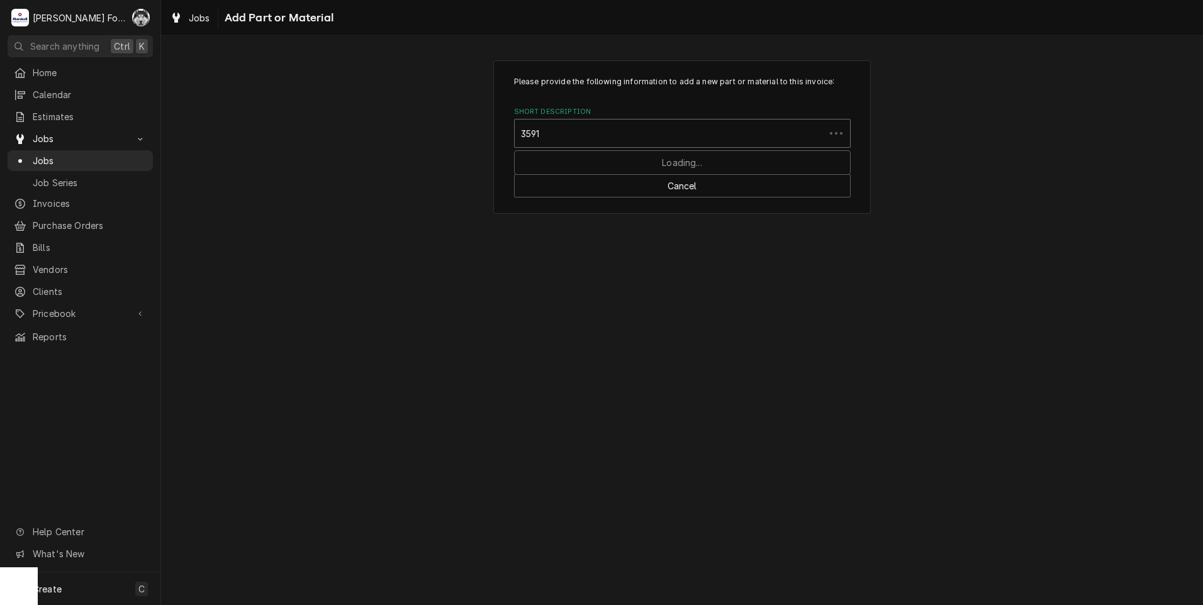
type input "35918"
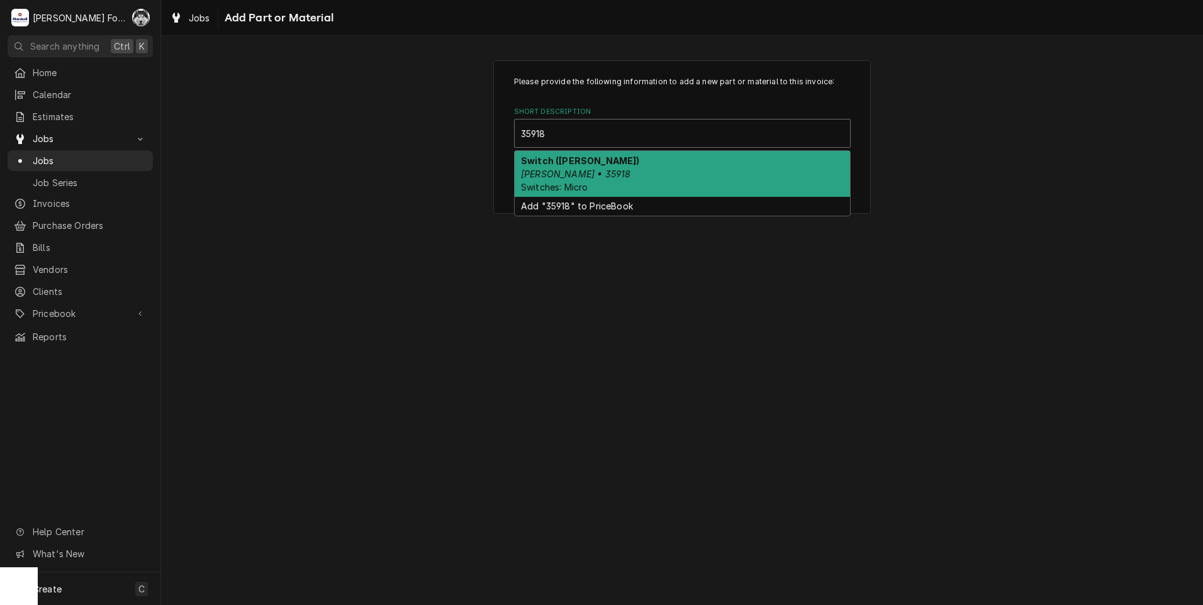
click at [589, 165] on strong "Switch (BLODGETT)" at bounding box center [580, 160] width 119 height 11
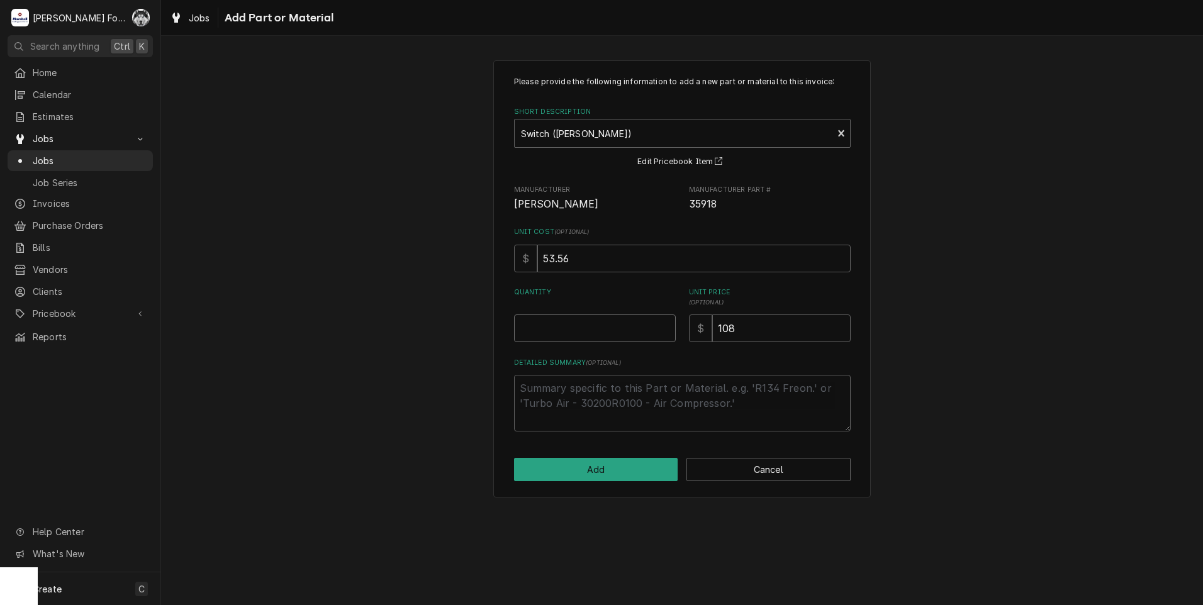
type textarea "x"
type input "0.5"
click at [666, 328] on input "0.5" at bounding box center [595, 329] width 162 height 28
type textarea "x"
type input "1"
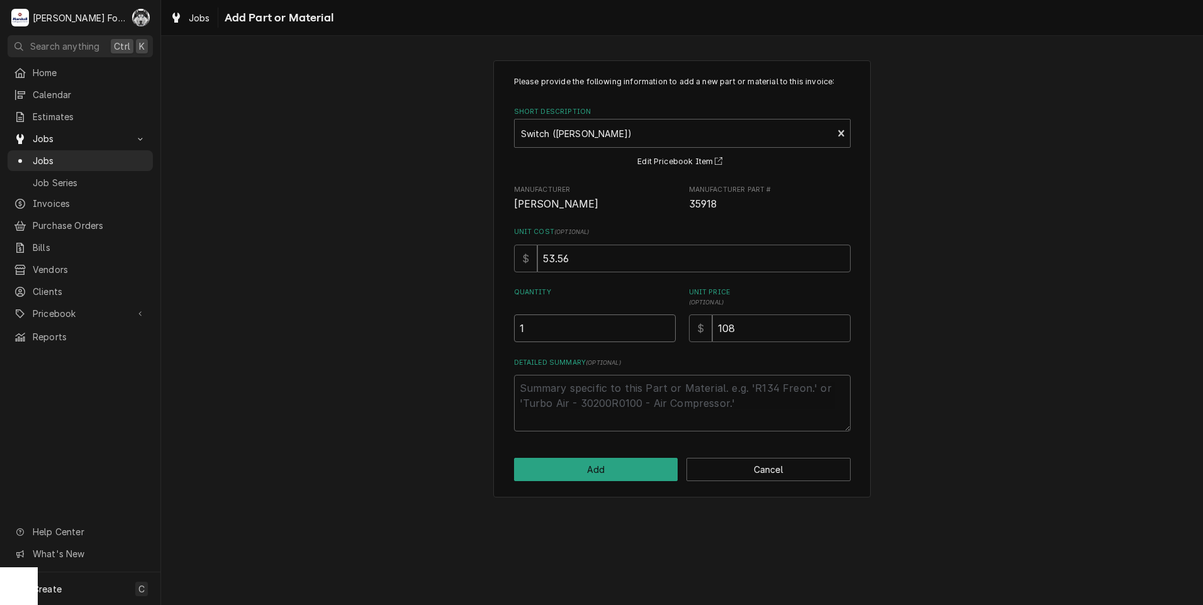
click at [666, 328] on input "1" at bounding box center [595, 329] width 162 height 28
type textarea "x"
type input "1.5"
click at [666, 327] on input "1.5" at bounding box center [595, 329] width 162 height 28
type textarea "x"
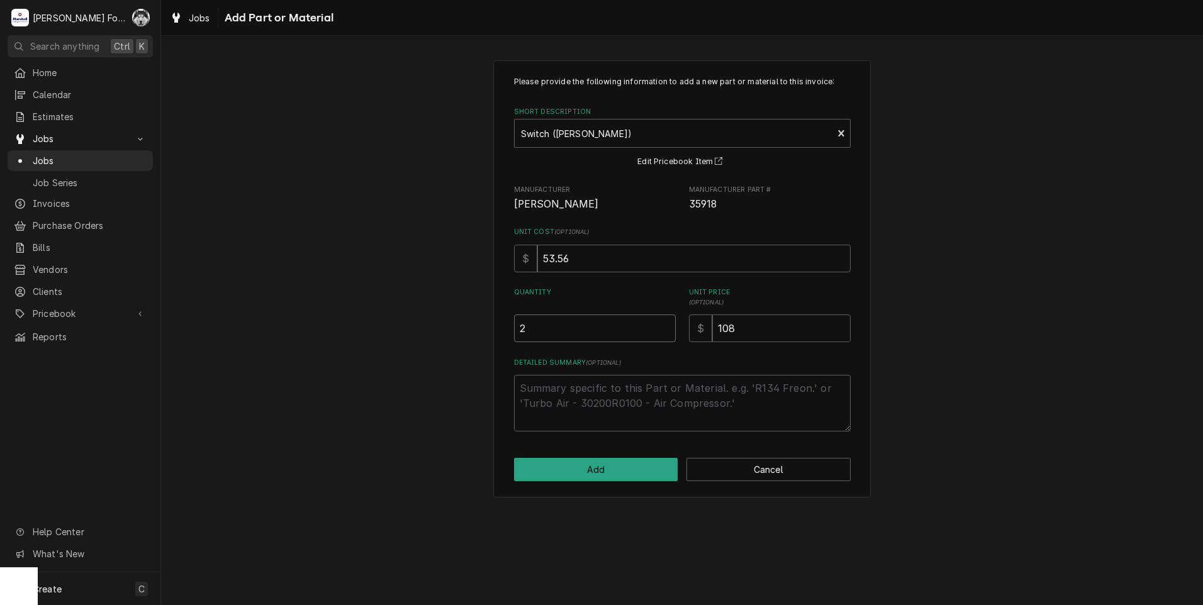
type input "2"
click at [666, 327] on input "2" at bounding box center [595, 329] width 162 height 28
click at [591, 468] on button "Add" at bounding box center [596, 469] width 164 height 23
type textarea "x"
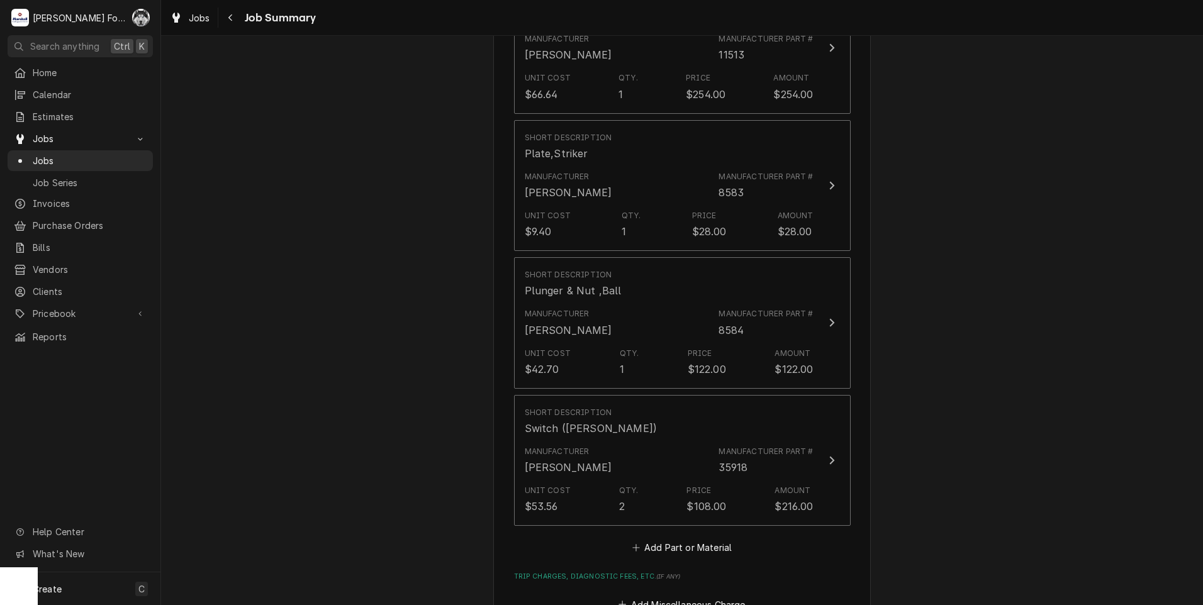
scroll to position [1049, 0]
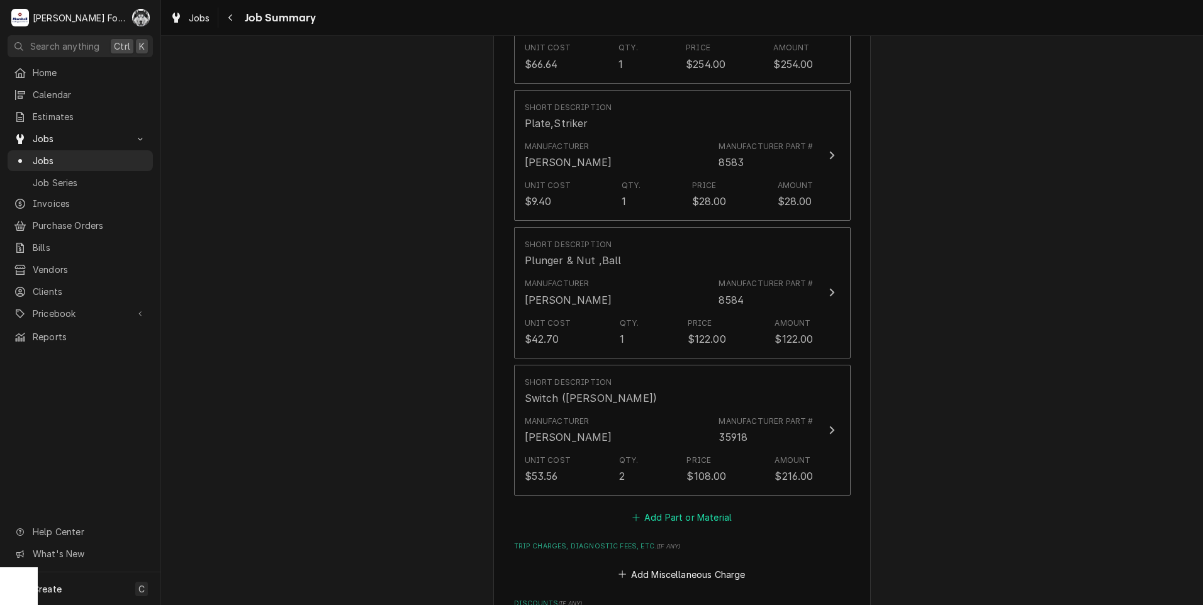
click at [679, 509] on button "Add Part or Material" at bounding box center [682, 518] width 104 height 18
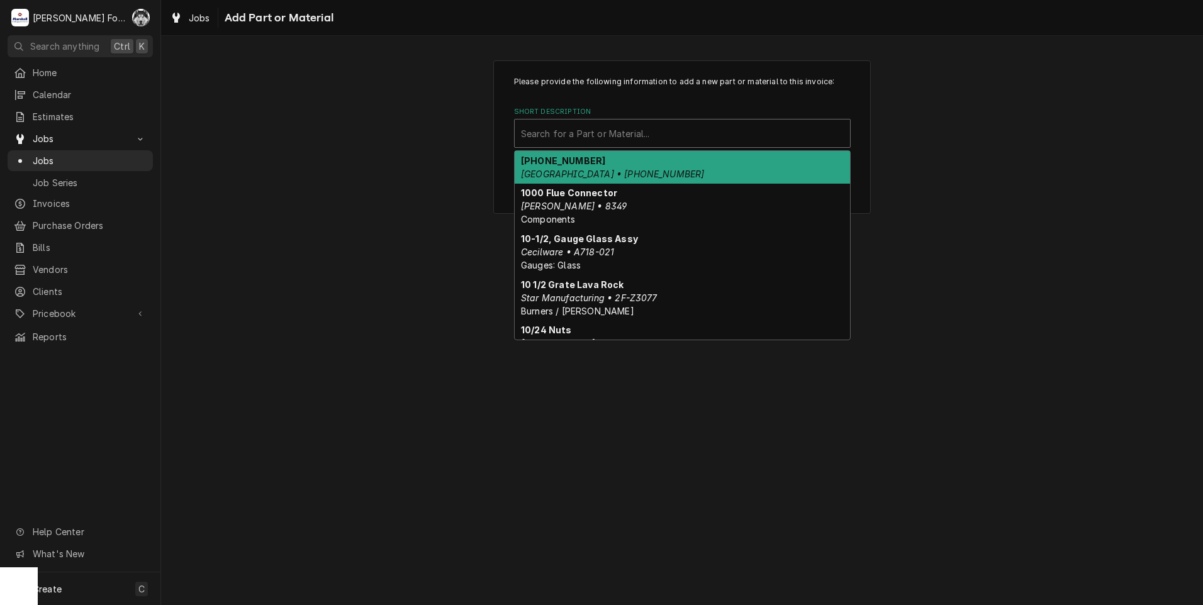
click at [680, 130] on div "Short Description" at bounding box center [682, 133] width 323 height 23
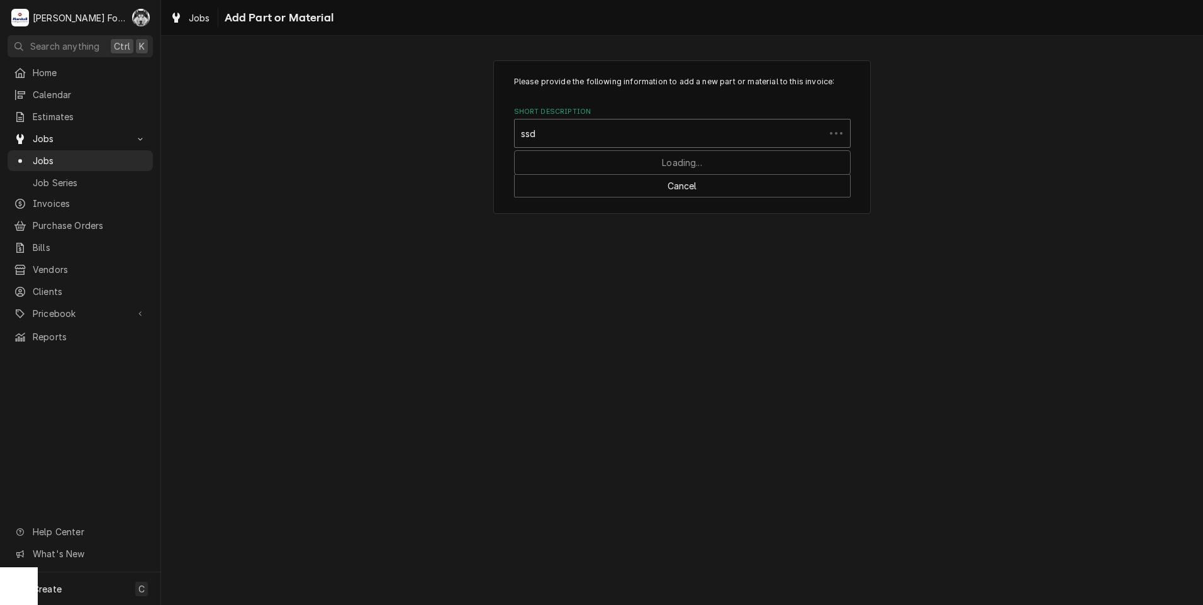
type input "ssdt"
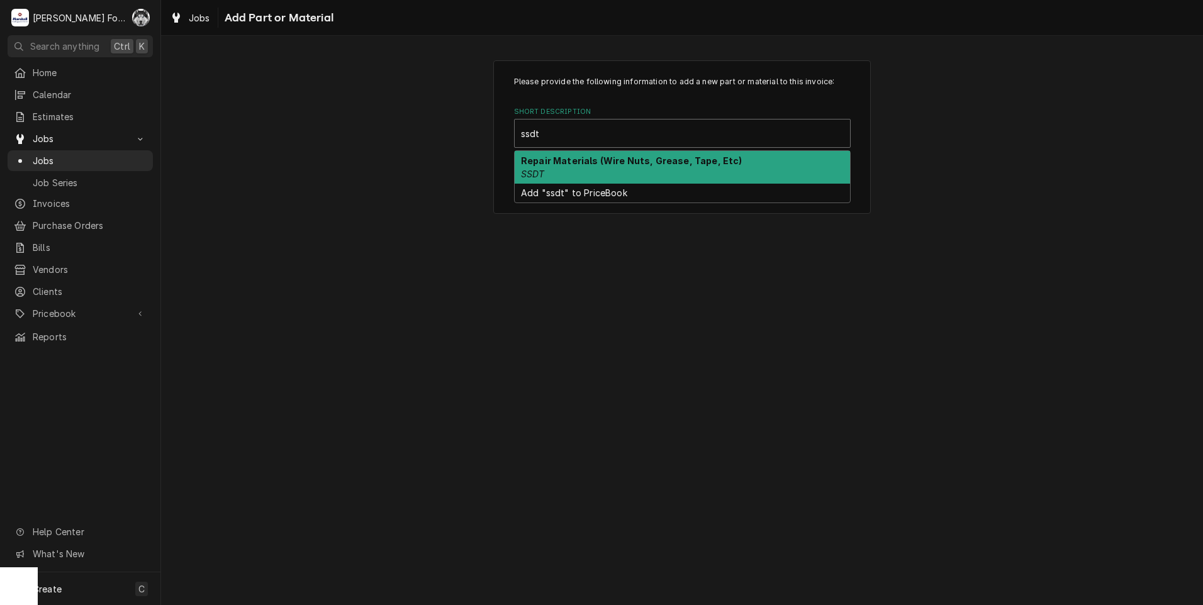
click at [551, 170] on div "Repair Materials (Wire Nuts, Grease, Tape, Etc) SSDT" at bounding box center [682, 167] width 335 height 33
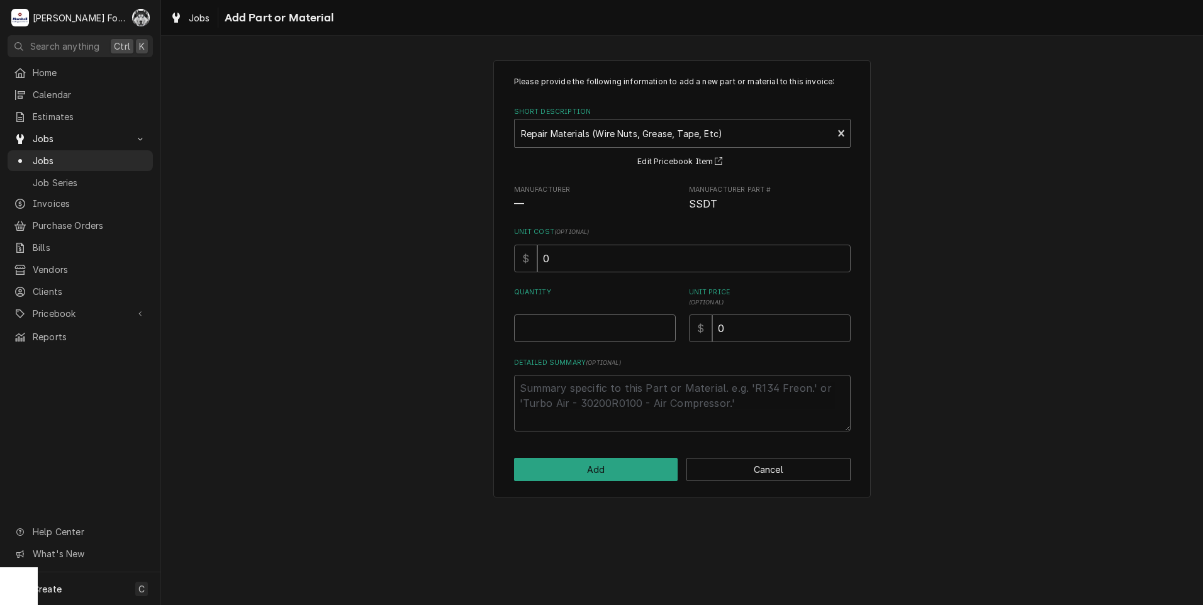
type textarea "x"
type input "0.5"
click at [664, 325] on input "0.5" at bounding box center [595, 329] width 162 height 28
type textarea "x"
type input "1"
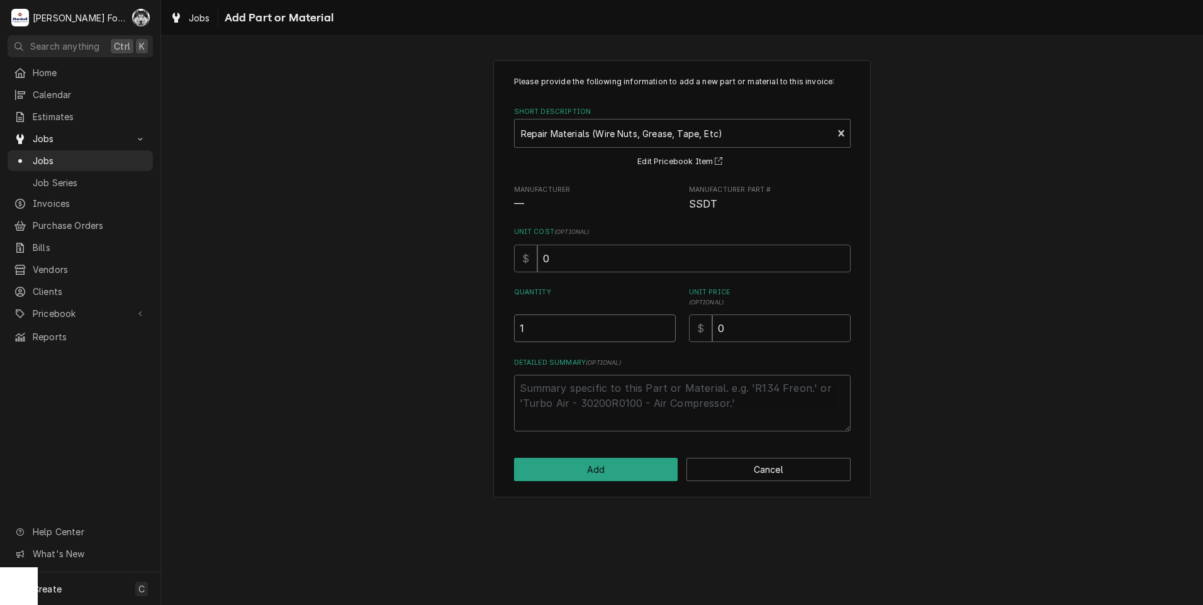
click at [664, 325] on input "1" at bounding box center [595, 329] width 162 height 28
drag, startPoint x: 739, startPoint y: 333, endPoint x: 635, endPoint y: 353, distance: 105.8
click at [635, 353] on div "Please provide the following information to add a new part or material to this …" at bounding box center [682, 254] width 337 height 356
type textarea "x"
type input "1"
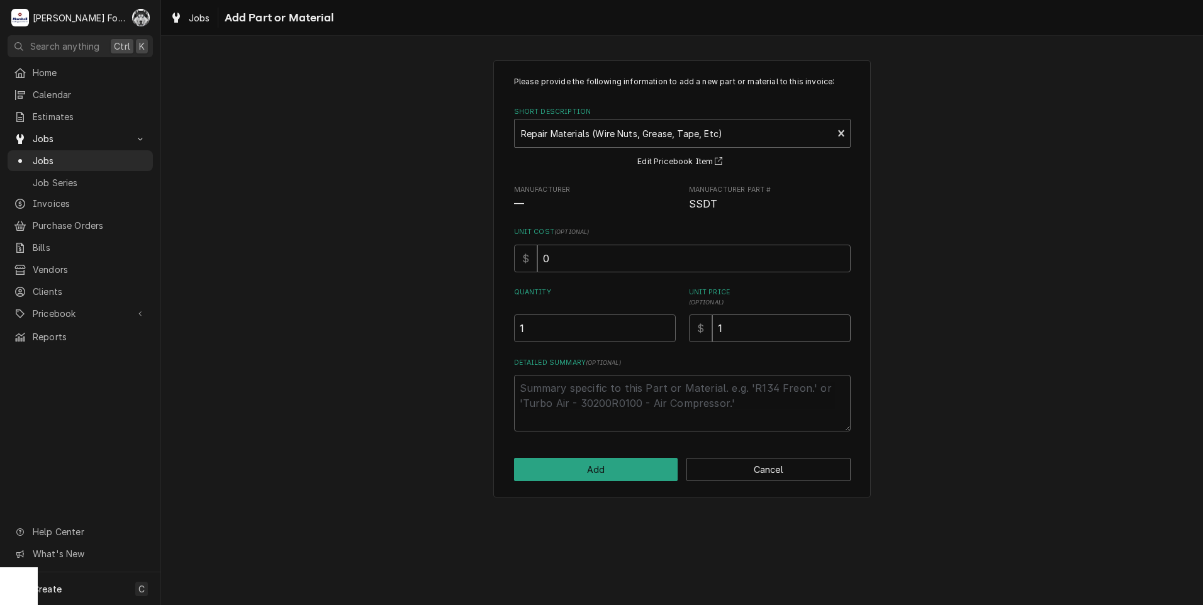
type textarea "x"
type input "14"
click at [568, 474] on button "Add" at bounding box center [596, 469] width 164 height 23
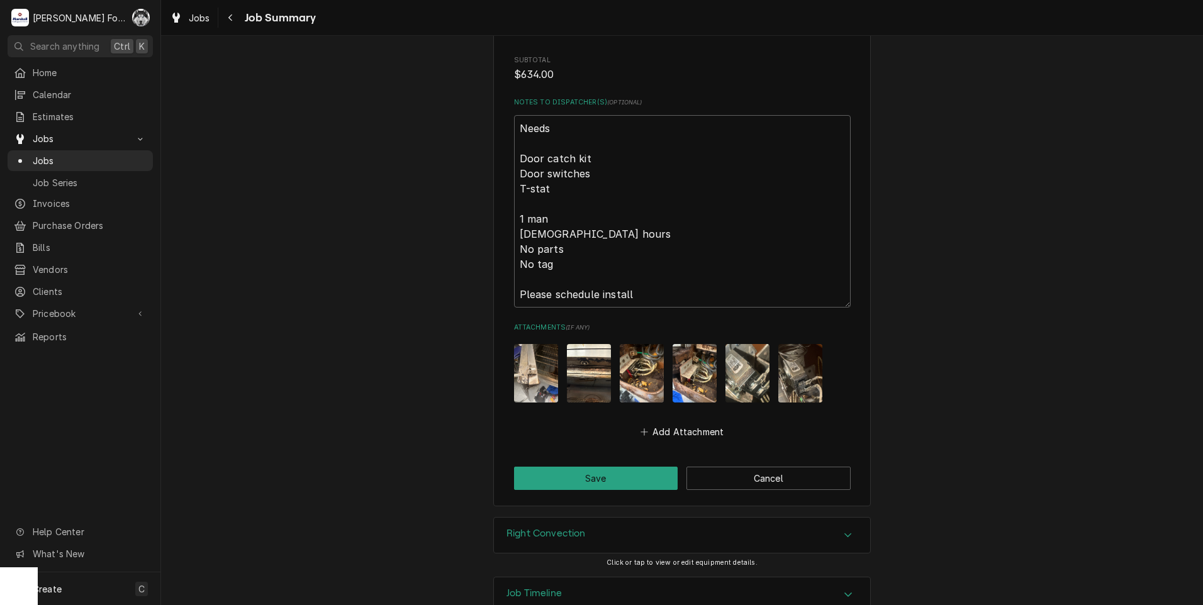
scroll to position [1788, 0]
click at [595, 466] on button "Save" at bounding box center [596, 477] width 164 height 23
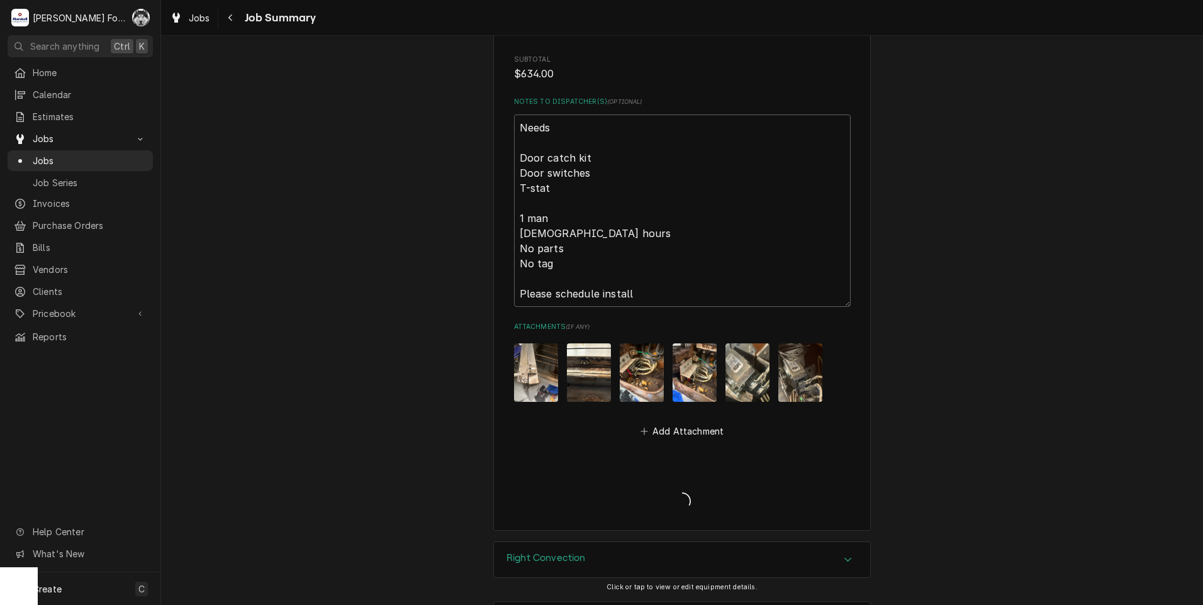
type textarea "x"
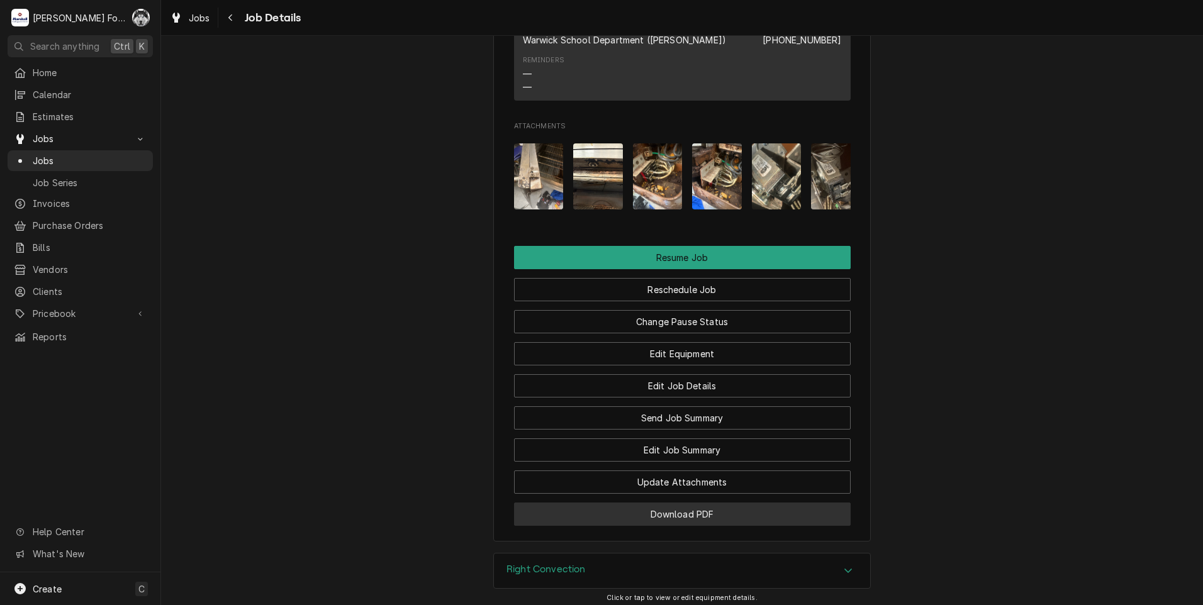
scroll to position [1364, 0]
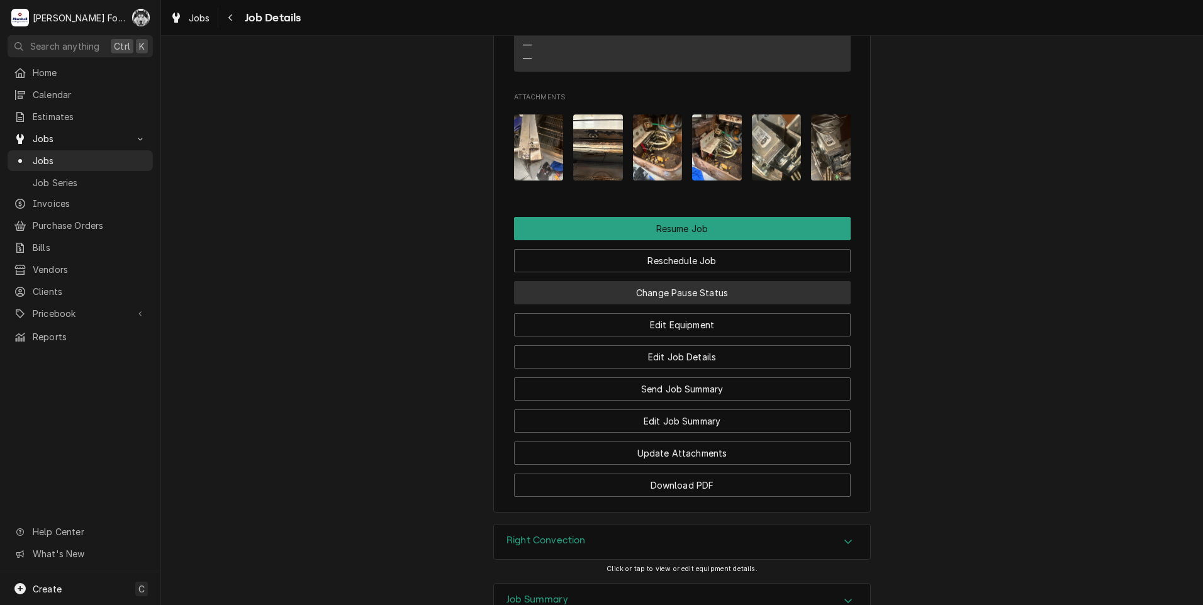
click at [704, 305] on button "Change Pause Status" at bounding box center [682, 292] width 337 height 23
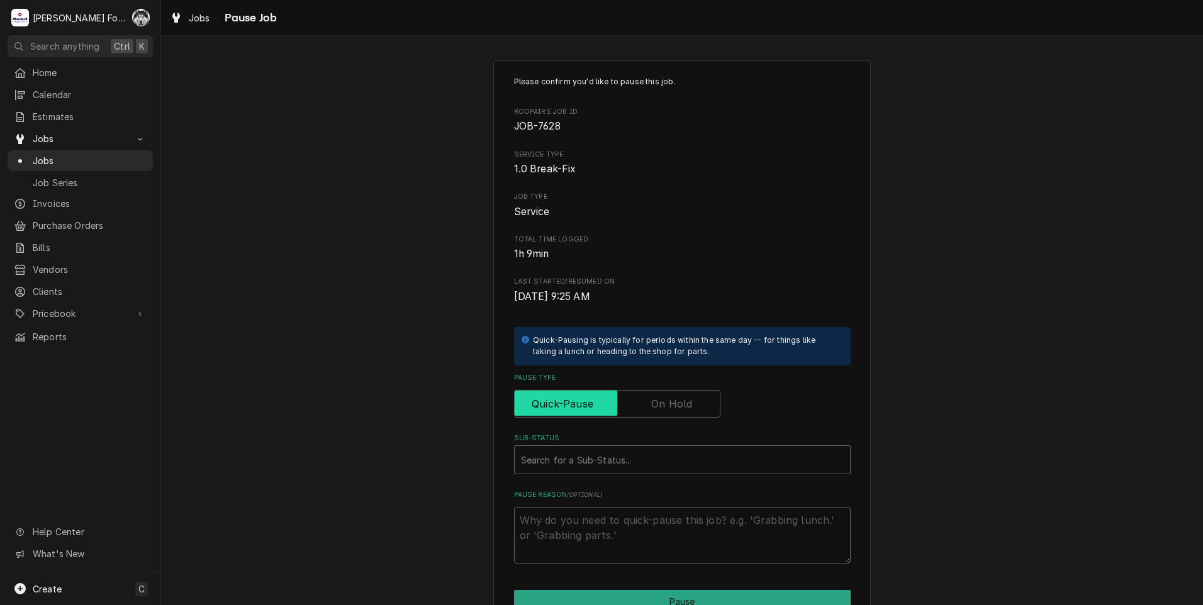
click at [646, 398] on input "Pause Type" at bounding box center [617, 404] width 195 height 28
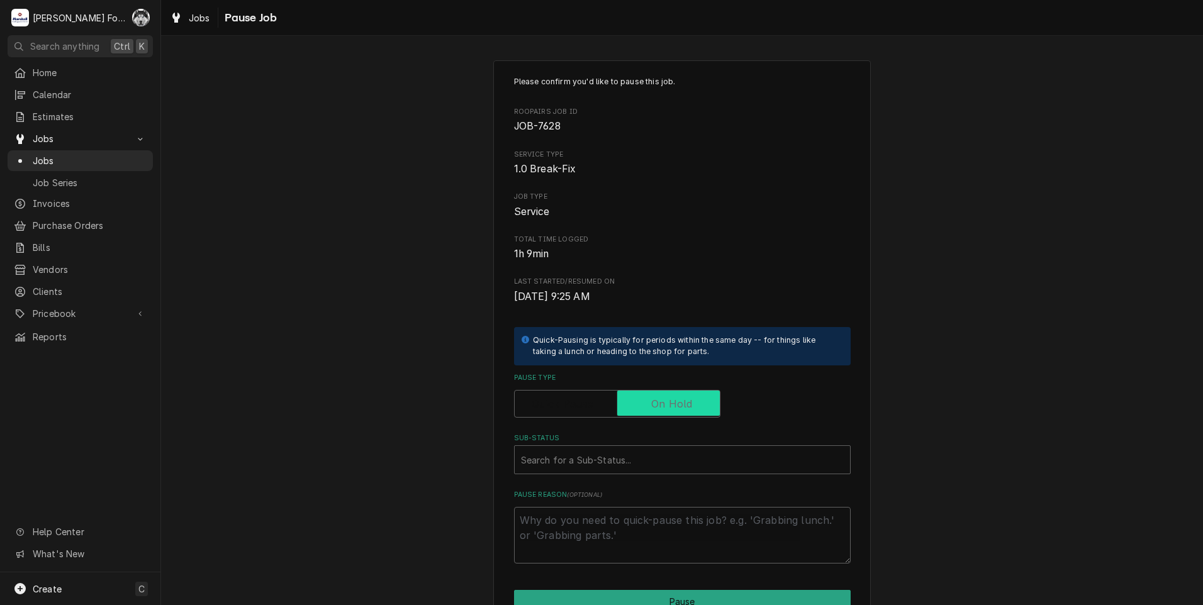
checkbox input "true"
click at [625, 462] on div "Sub-Status" at bounding box center [682, 460] width 323 height 23
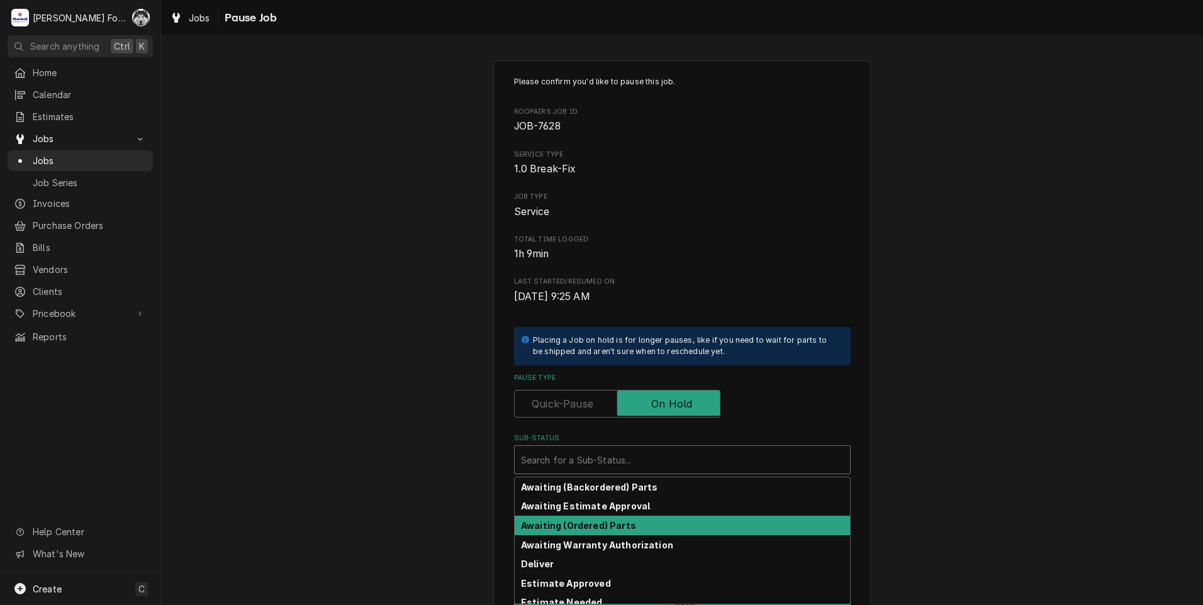
click at [626, 525] on div "Awaiting (Ordered) Parts" at bounding box center [682, 526] width 335 height 20
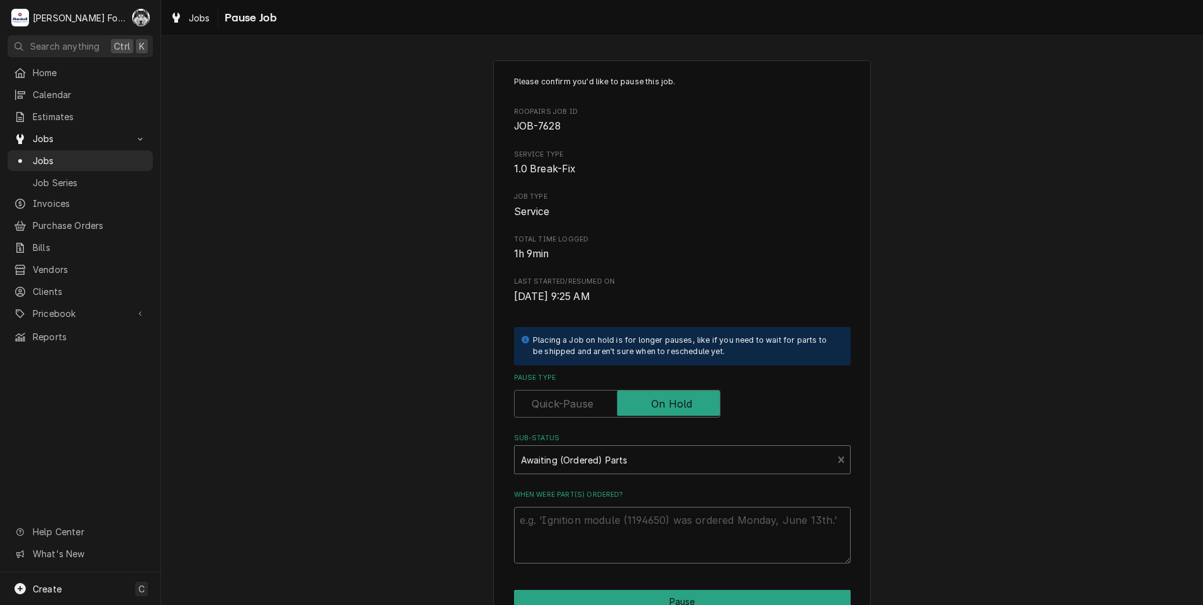
click at [617, 529] on textarea "When were part(s) ordered?" at bounding box center [682, 535] width 337 height 57
drag, startPoint x: 618, startPoint y: 527, endPoint x: 578, endPoint y: 442, distance: 94.6
click at [578, 438] on label "Sub-Status" at bounding box center [682, 439] width 337 height 10
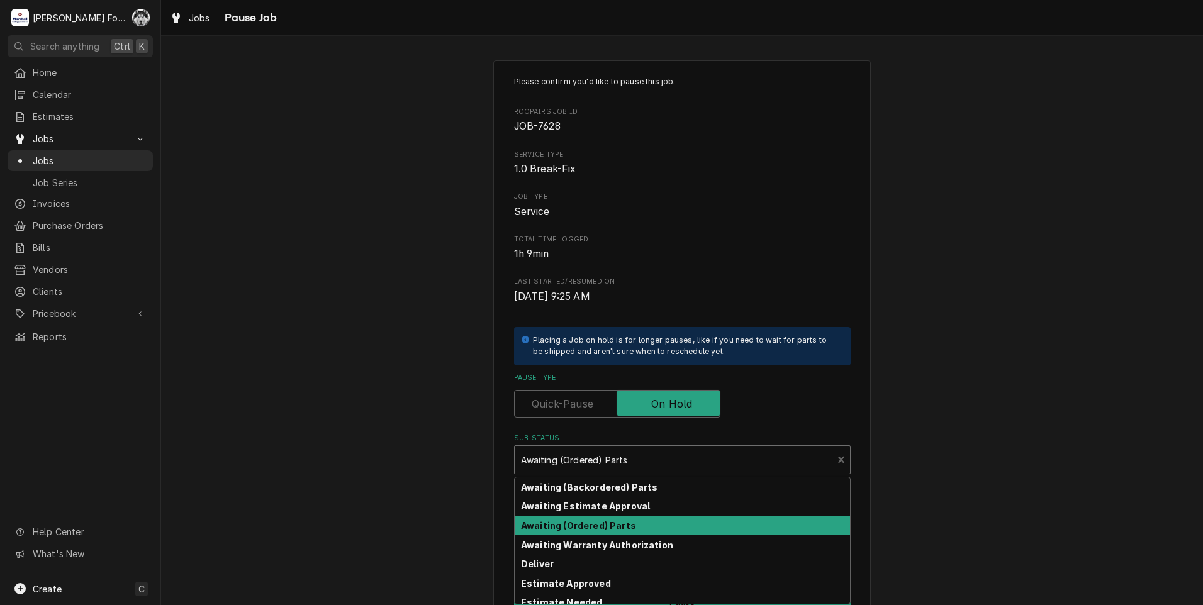
click at [578, 456] on div "Sub-Status" at bounding box center [674, 460] width 306 height 23
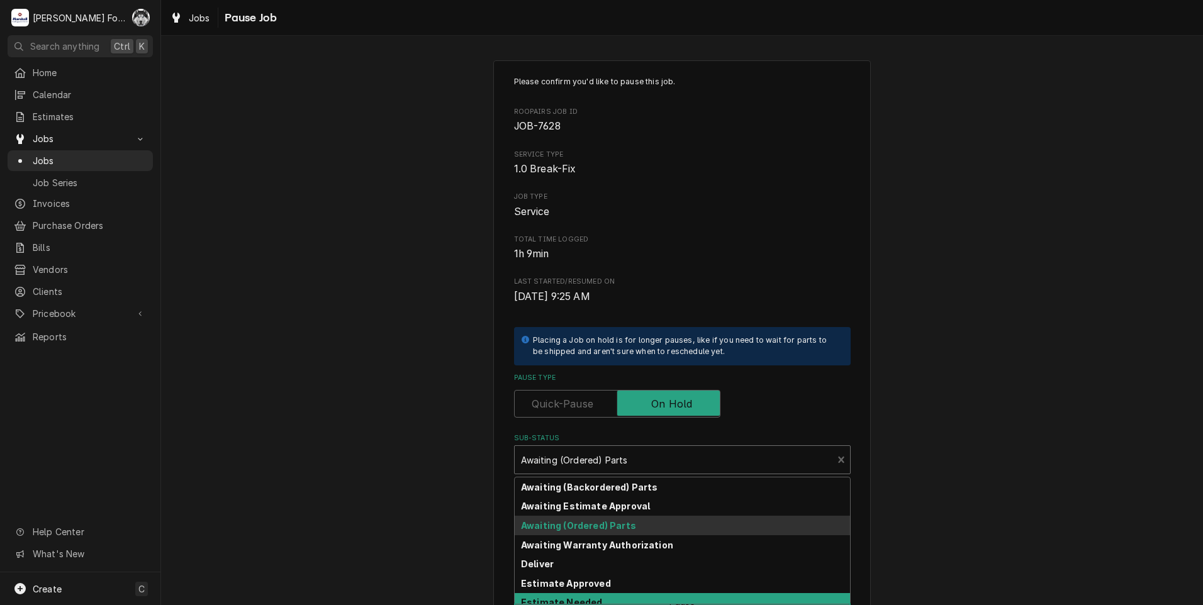
click at [549, 598] on strong "Estimate Needed" at bounding box center [561, 602] width 81 height 11
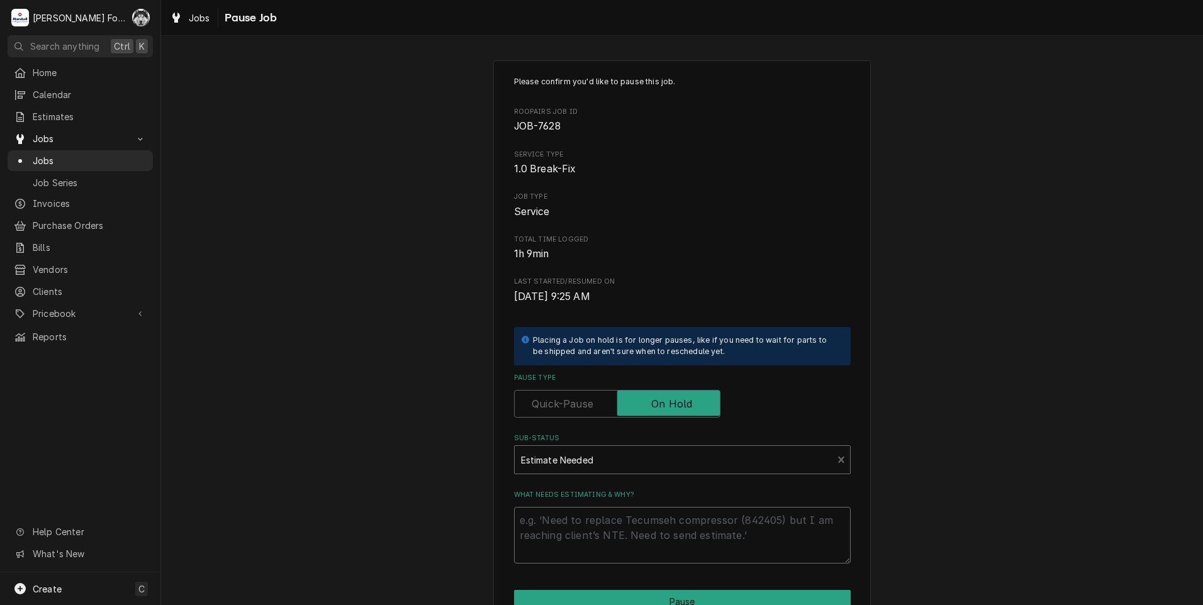
drag, startPoint x: 550, startPoint y: 511, endPoint x: 562, endPoint y: 505, distance: 13.5
click at [550, 510] on textarea "What needs estimating & why?" at bounding box center [682, 535] width 337 height 57
type textarea "x"
type textarea "1"
type textarea "x"
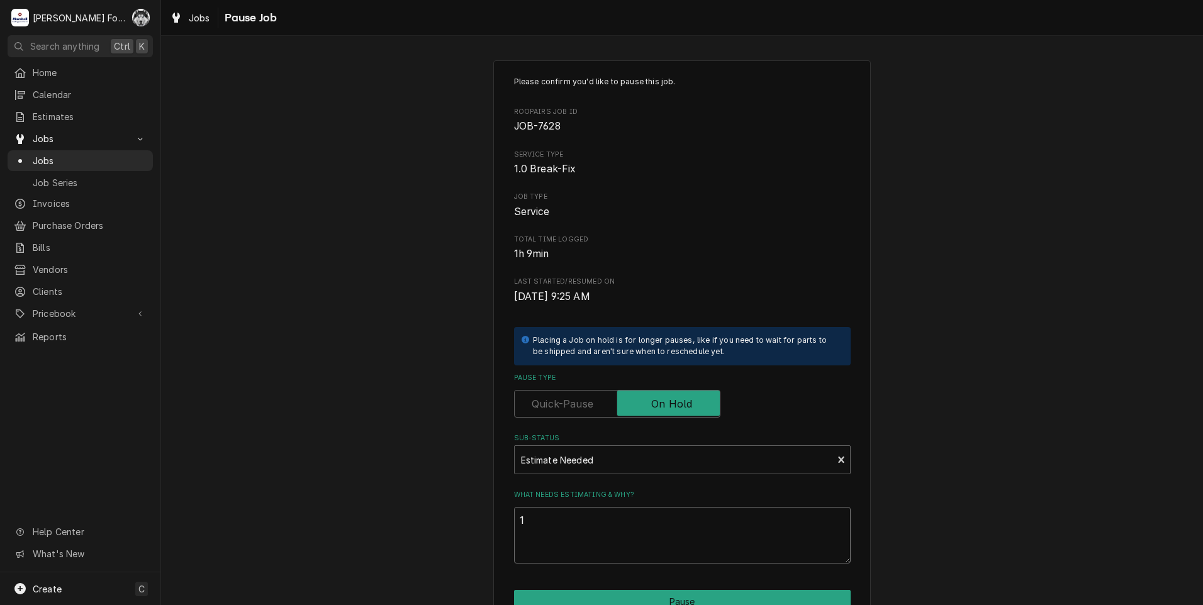
type textarea "10"
type textarea "x"
type textarea "10/"
type textarea "x"
type textarea "10/8"
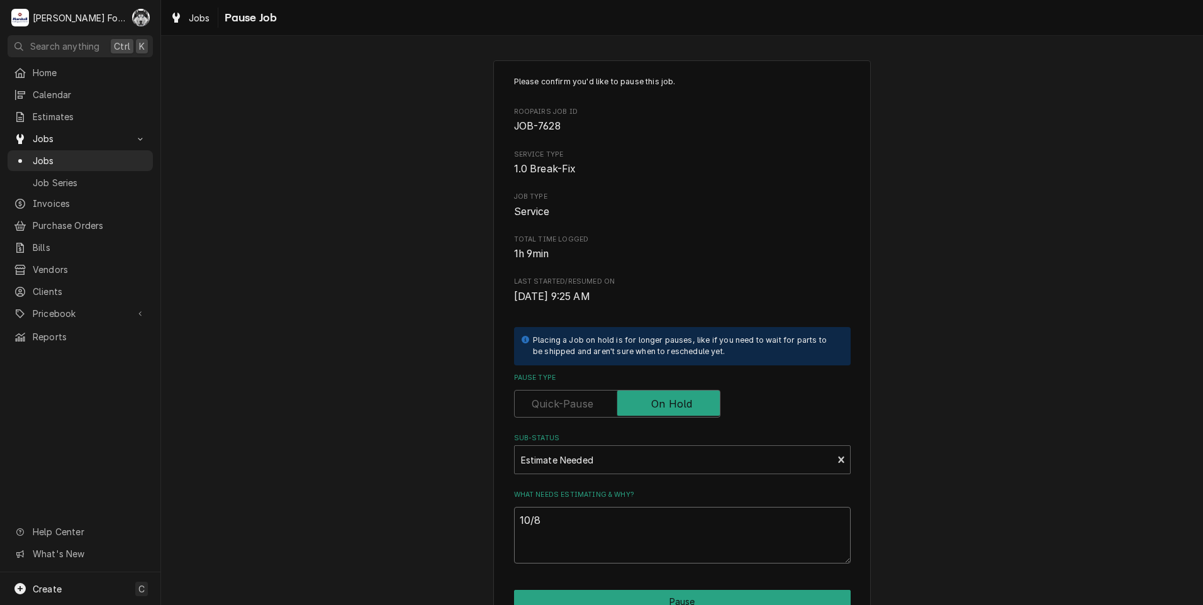
type textarea "x"
type textarea "10/8/"
type textarea "x"
type textarea "10/8/2"
type textarea "x"
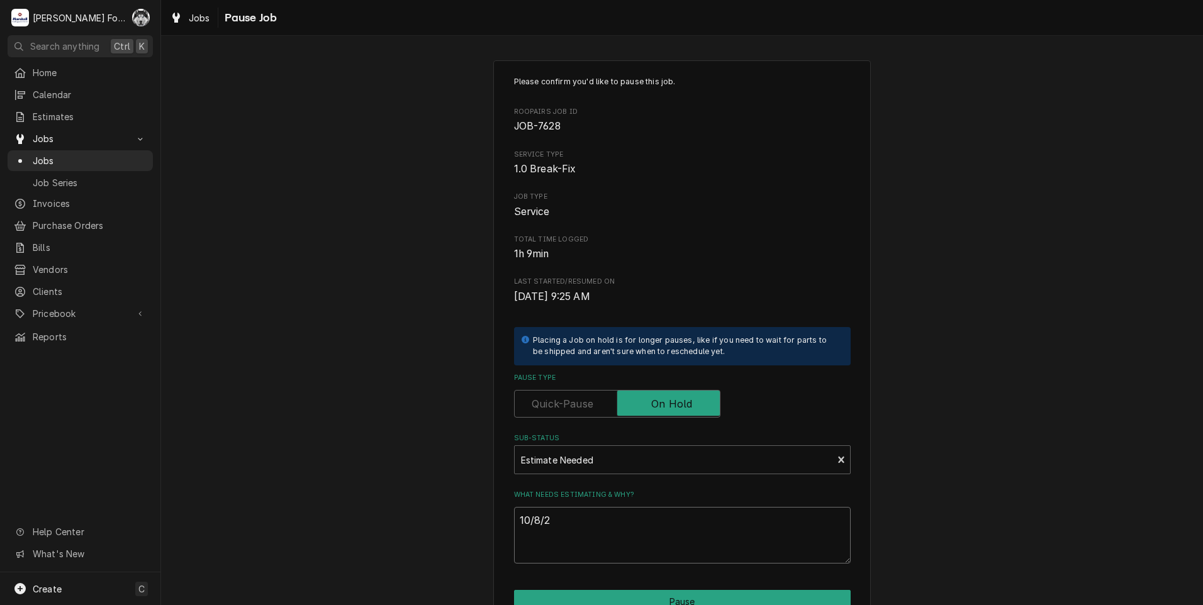
type textarea "[DATE]"
type textarea "x"
type textarea "10/8/202"
type textarea "x"
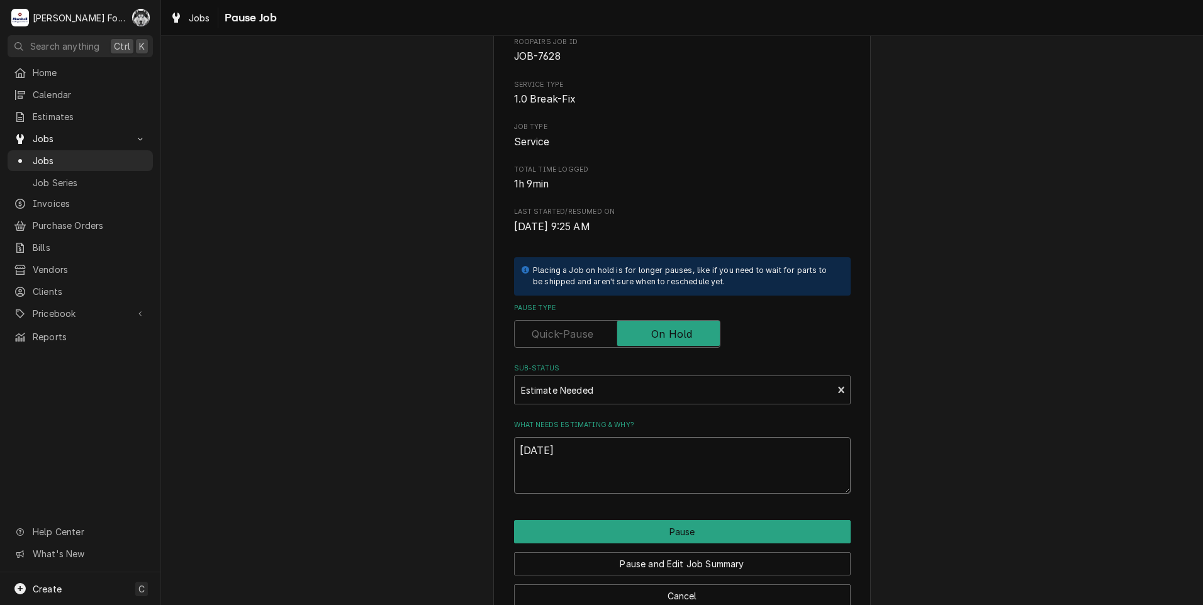
scroll to position [99, 0]
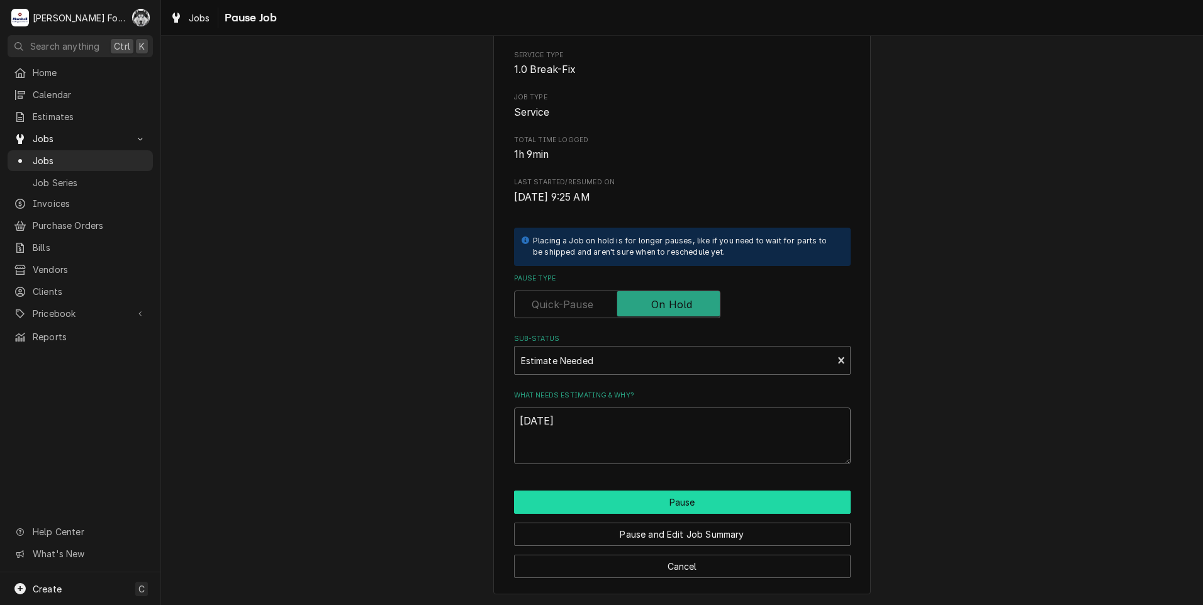
type textarea "[DATE]"
click at [620, 500] on button "Pause" at bounding box center [682, 502] width 337 height 23
type textarea "x"
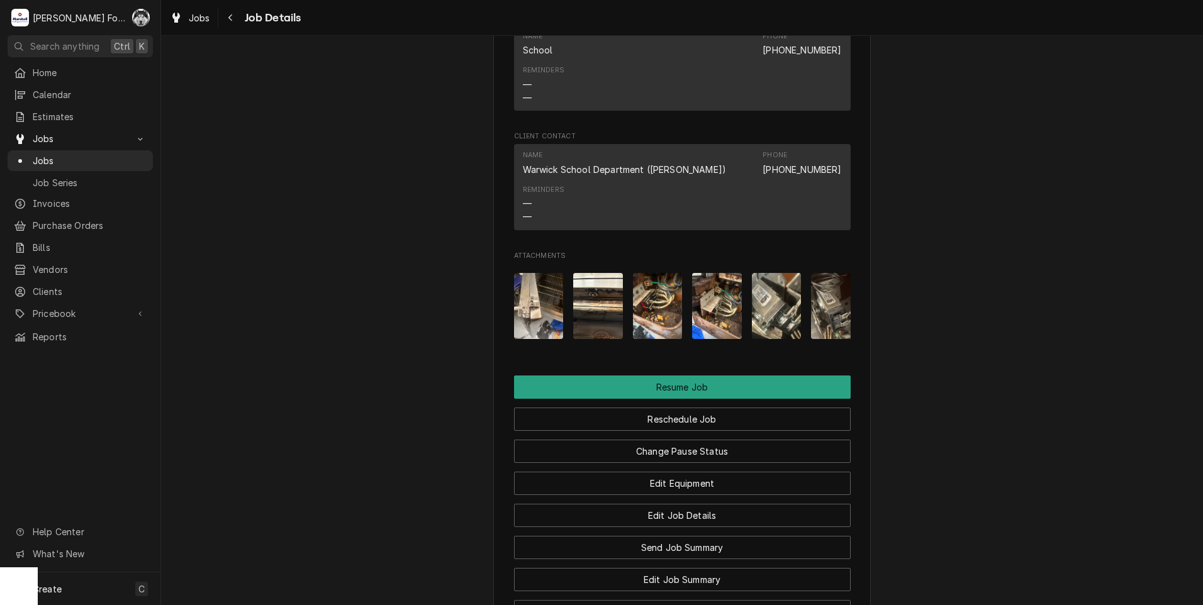
scroll to position [1468, 0]
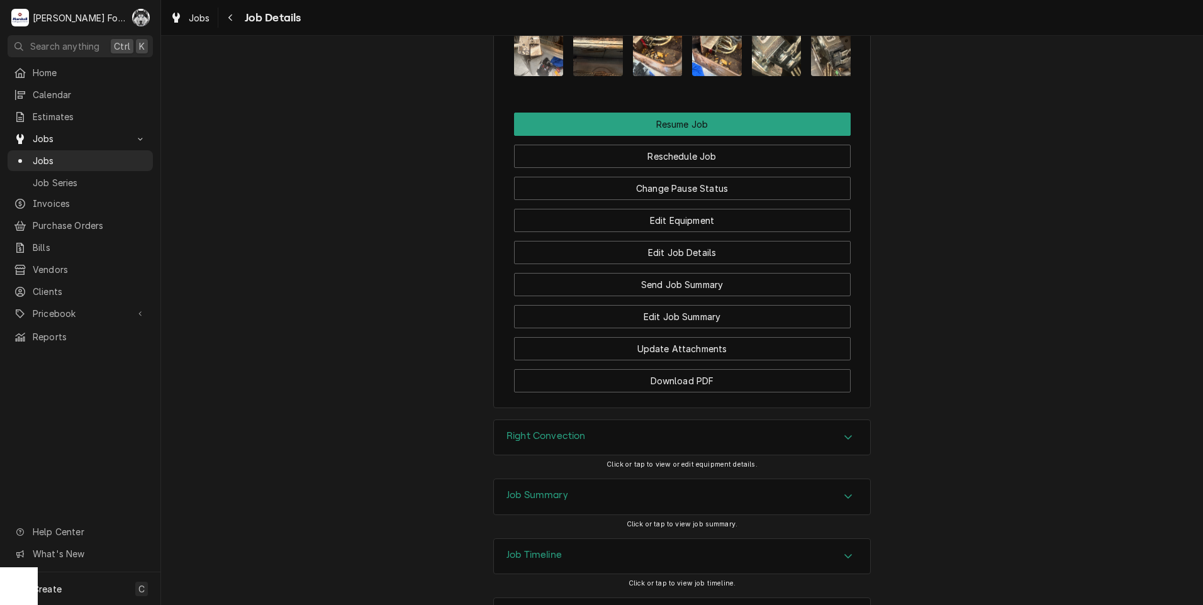
click at [620, 515] on div "Job Summary" at bounding box center [682, 496] width 376 height 35
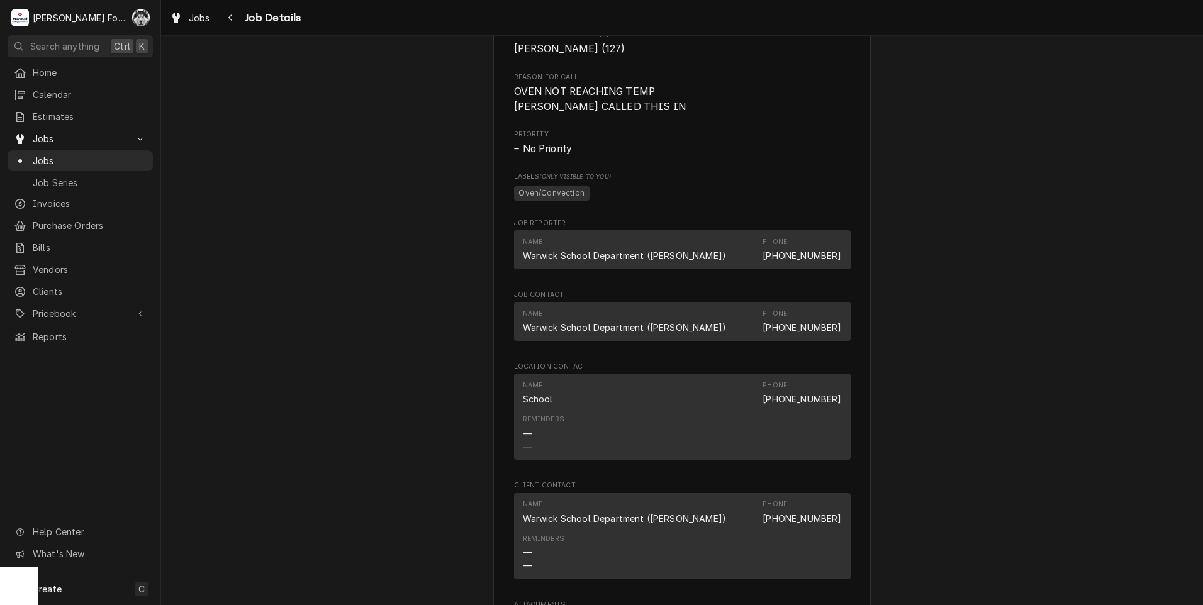
scroll to position [0, 0]
